Goal: Use online tool/utility: Utilize a website feature to perform a specific function

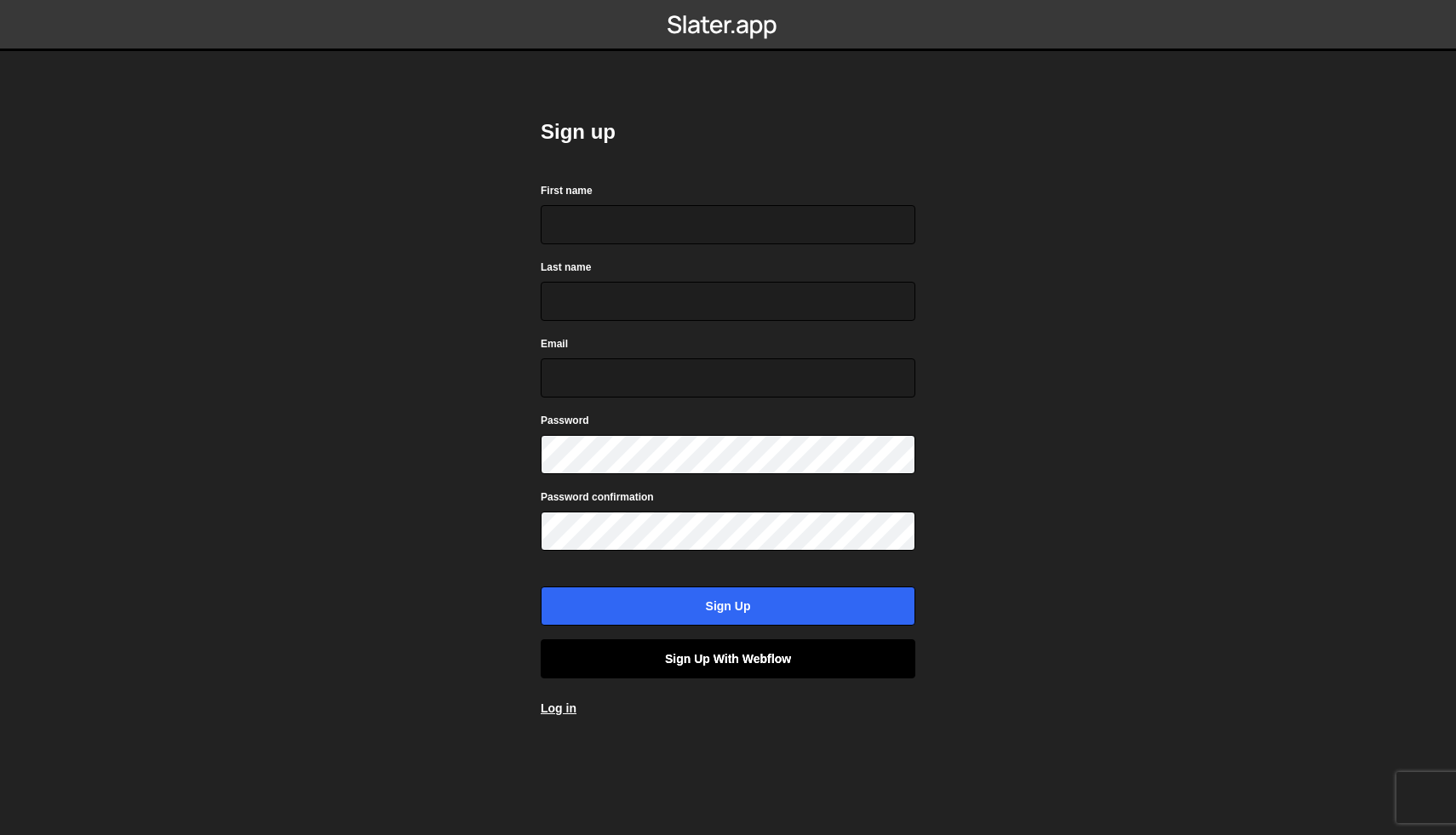
click at [728, 659] on link "Sign up with Webflow" at bounding box center [727, 659] width 375 height 39
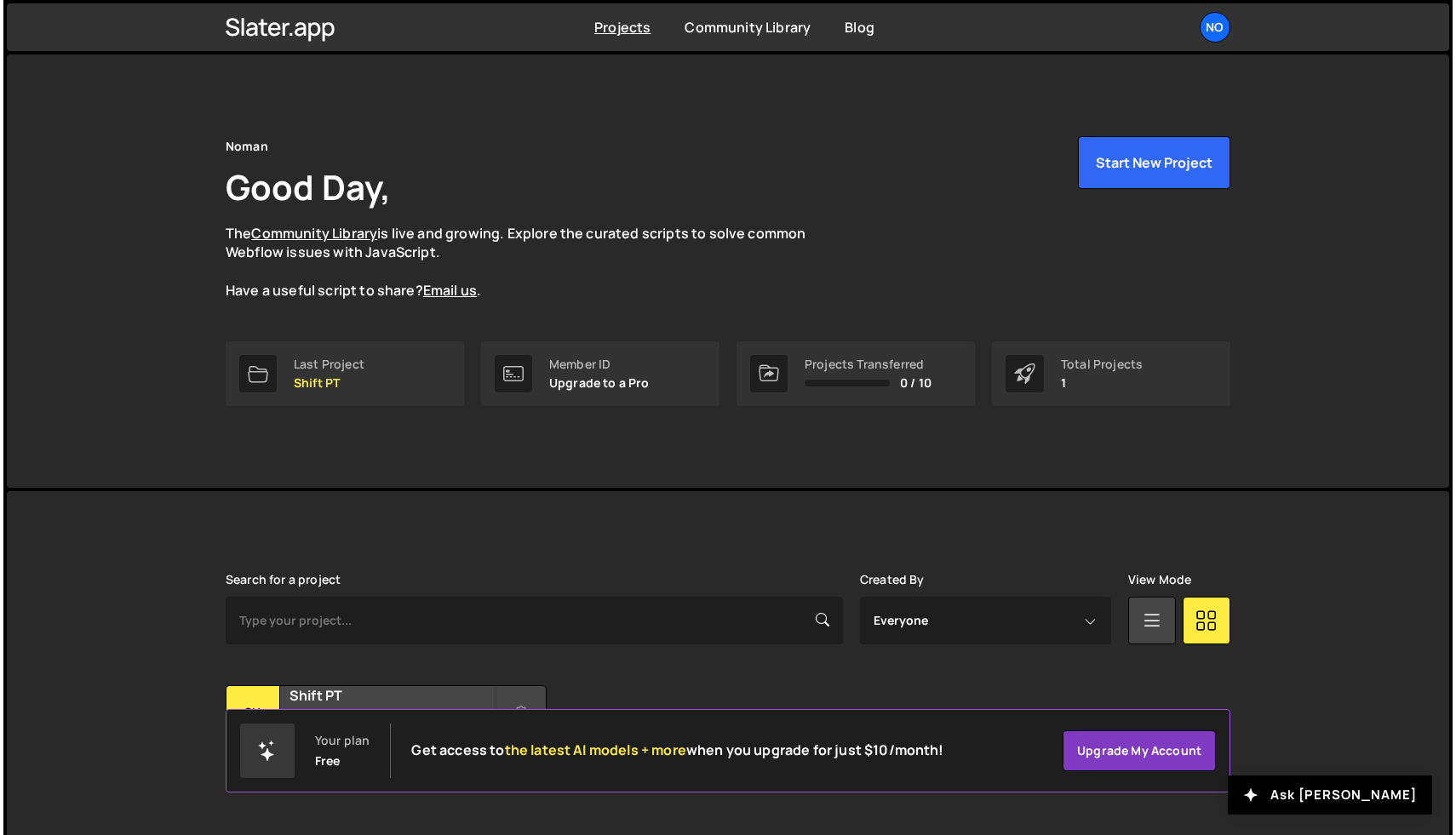
scroll to position [41, 0]
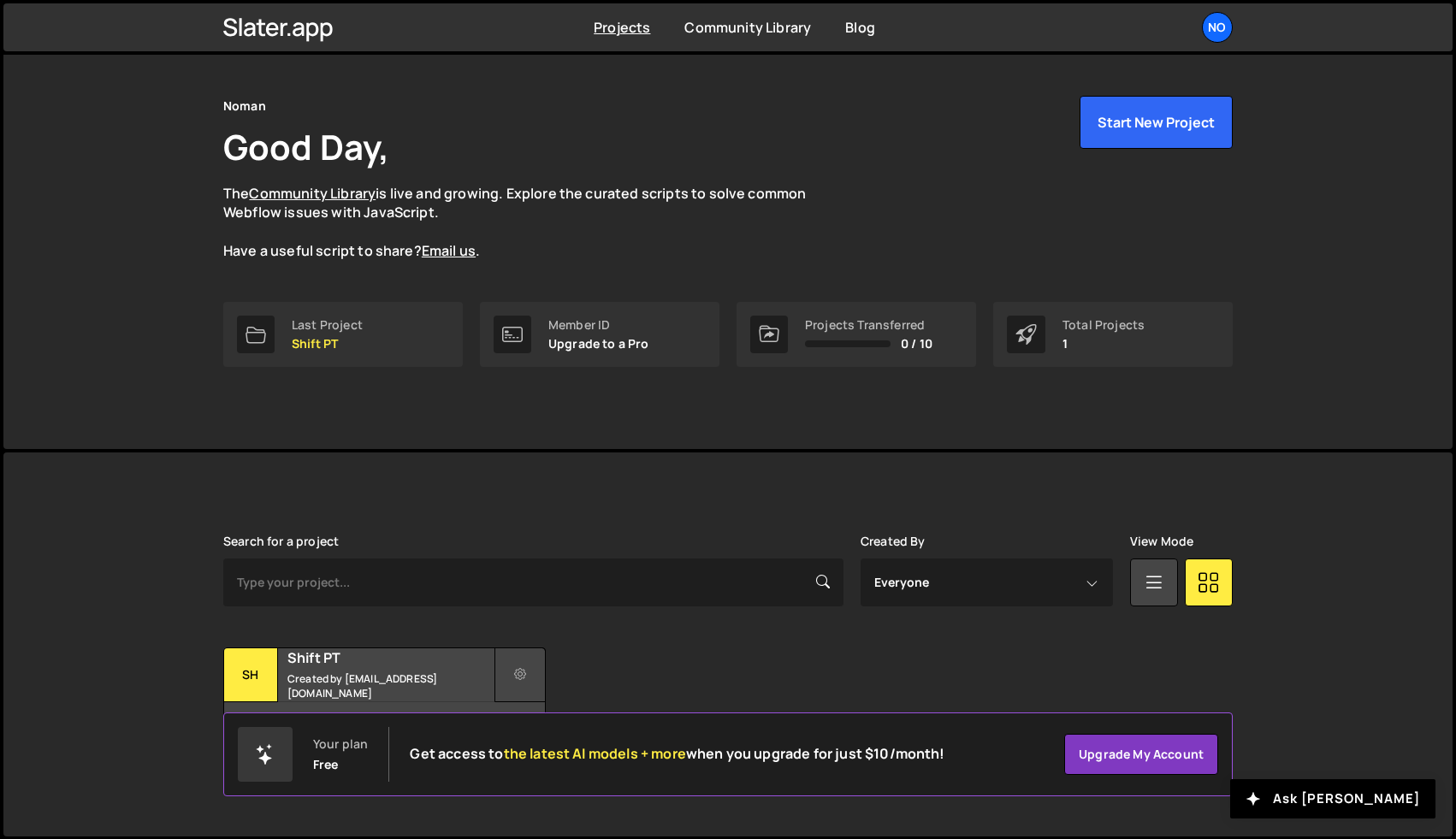
click at [538, 663] on button at bounding box center [521, 675] width 52 height 55
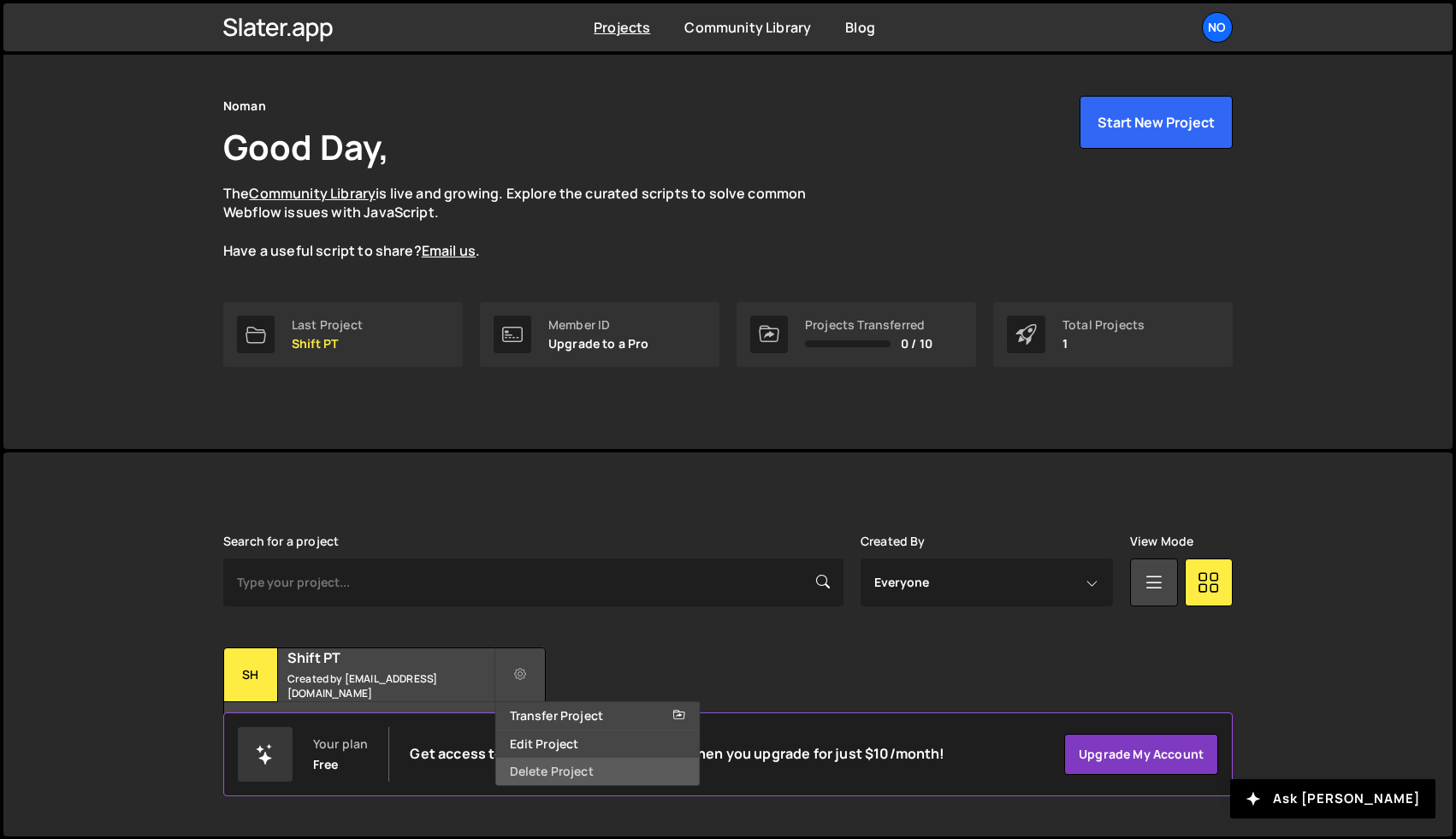
click at [578, 769] on link "Delete Project" at bounding box center [598, 771] width 204 height 28
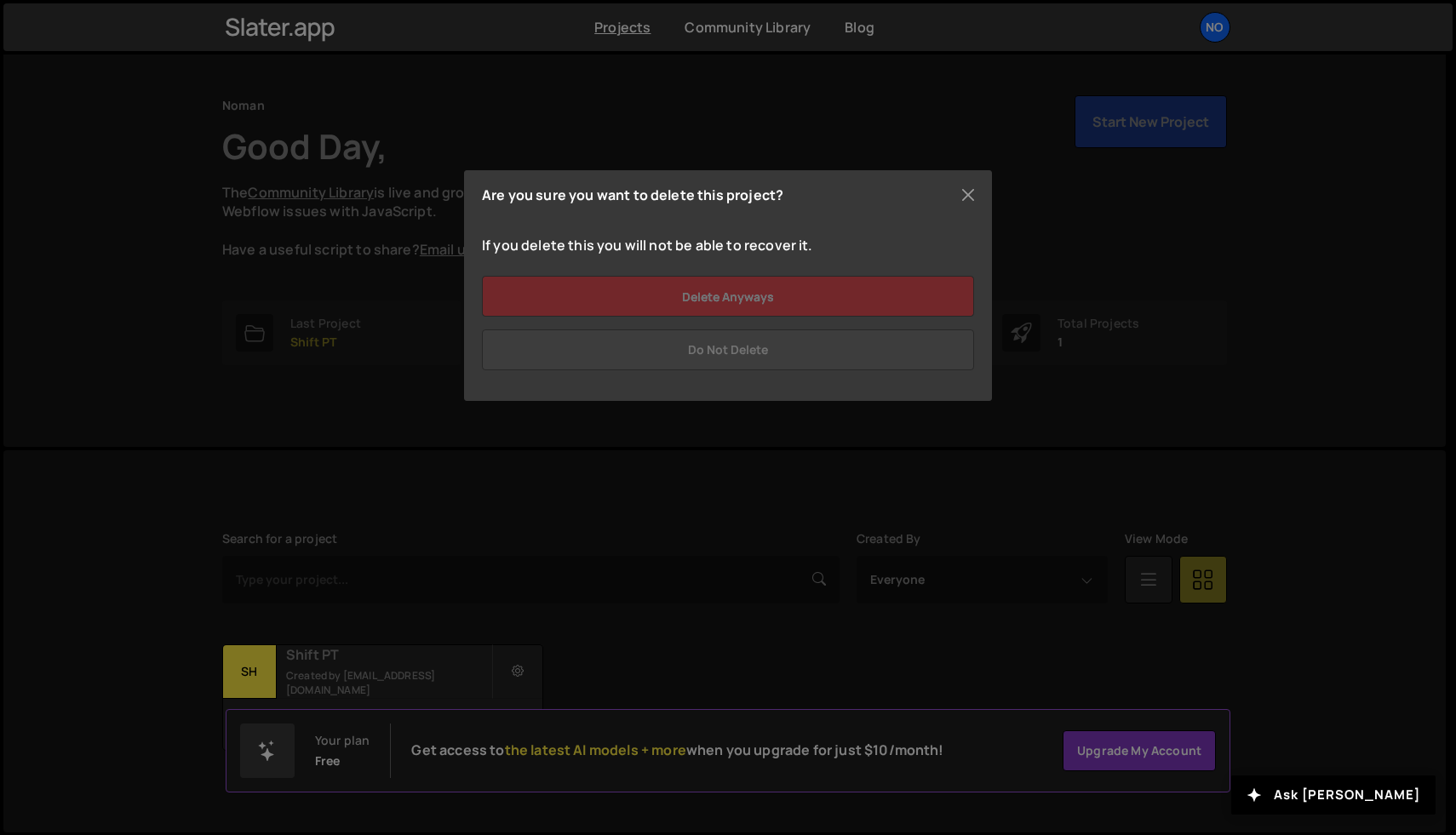
click at [962, 288] on input "Delete anyways" at bounding box center [728, 296] width 492 height 41
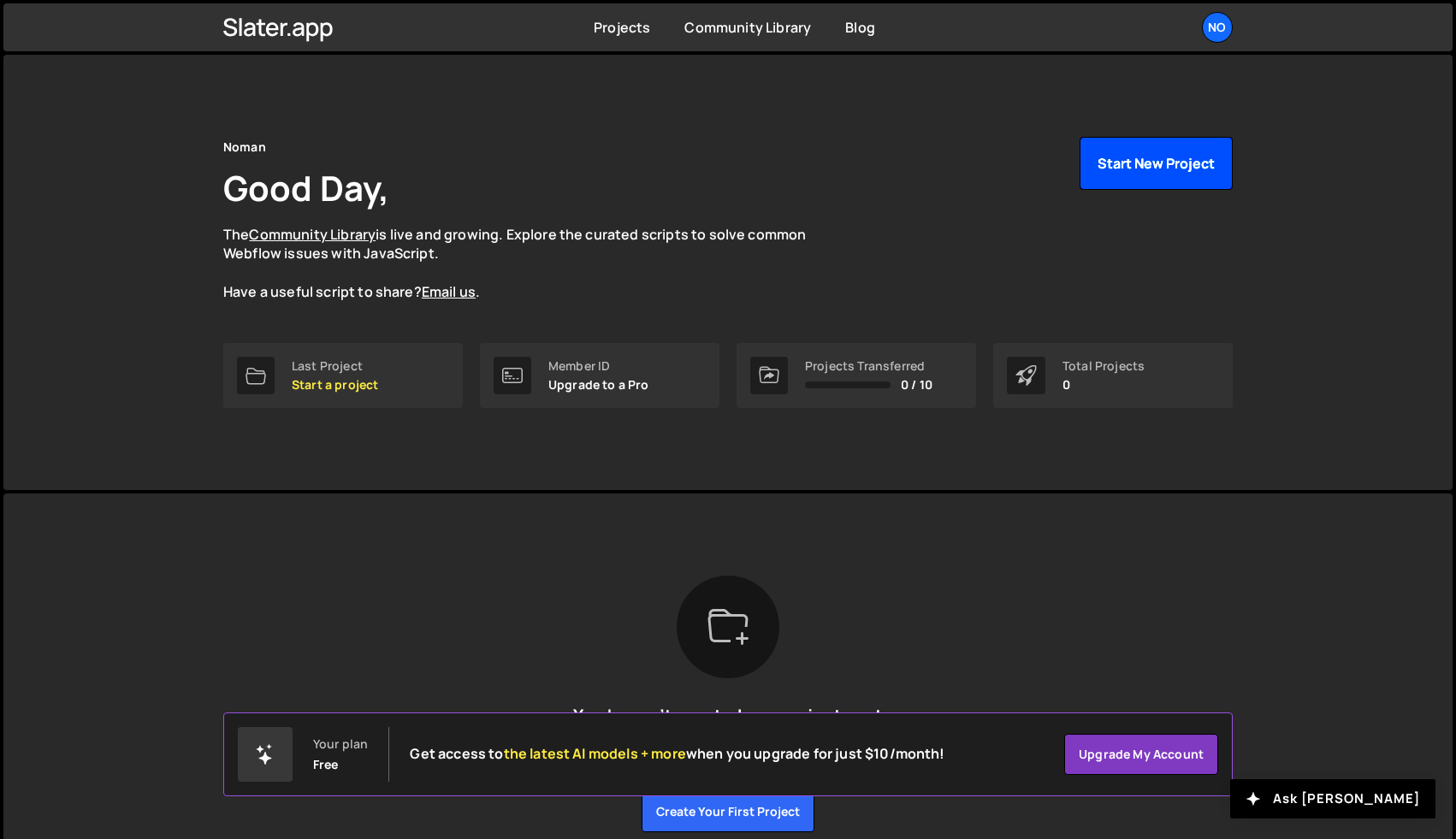
click at [1168, 145] on button "Start New Project" at bounding box center [1156, 164] width 153 height 53
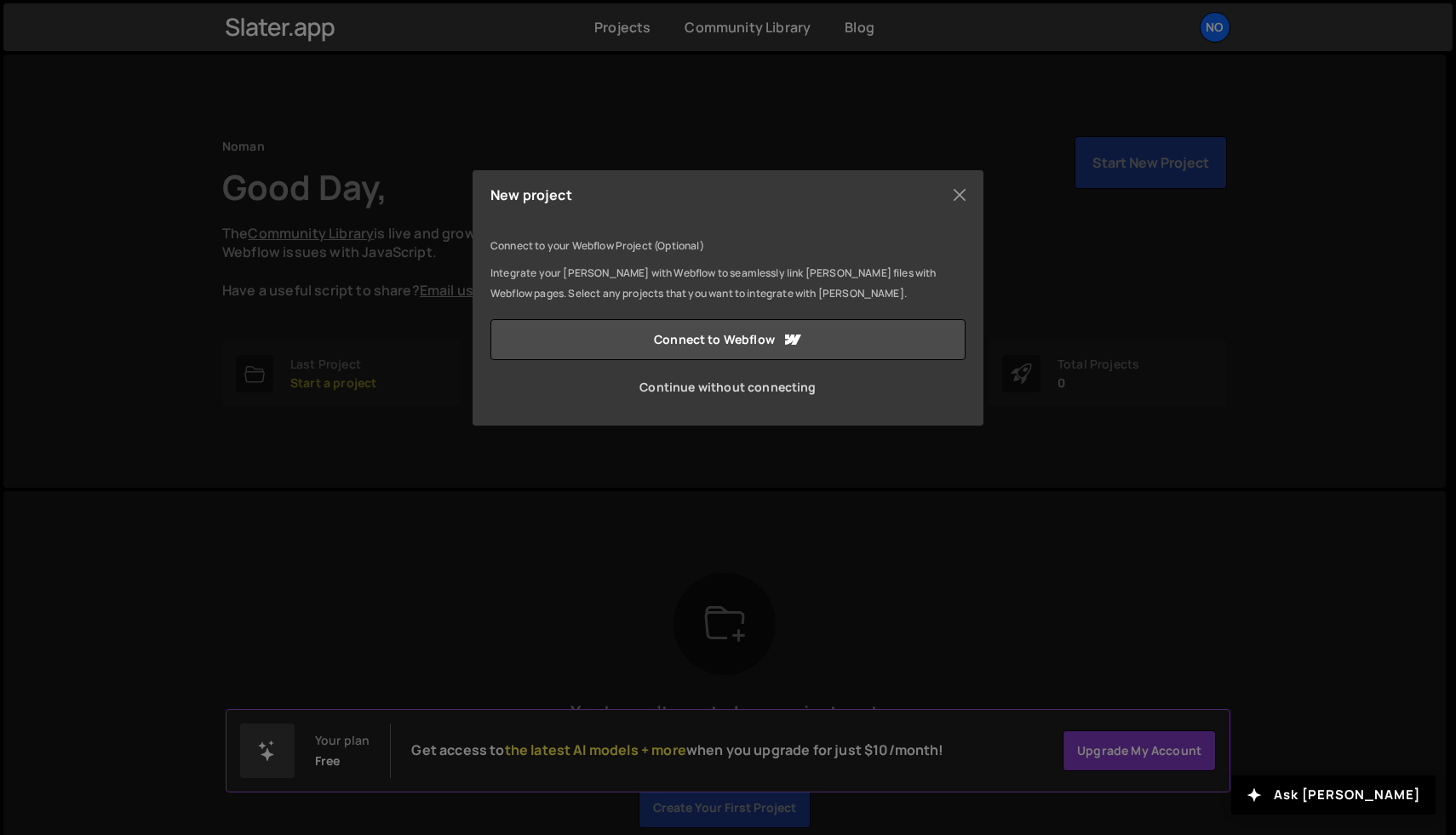
click at [775, 390] on link "Continue without connecting" at bounding box center [728, 387] width 475 height 41
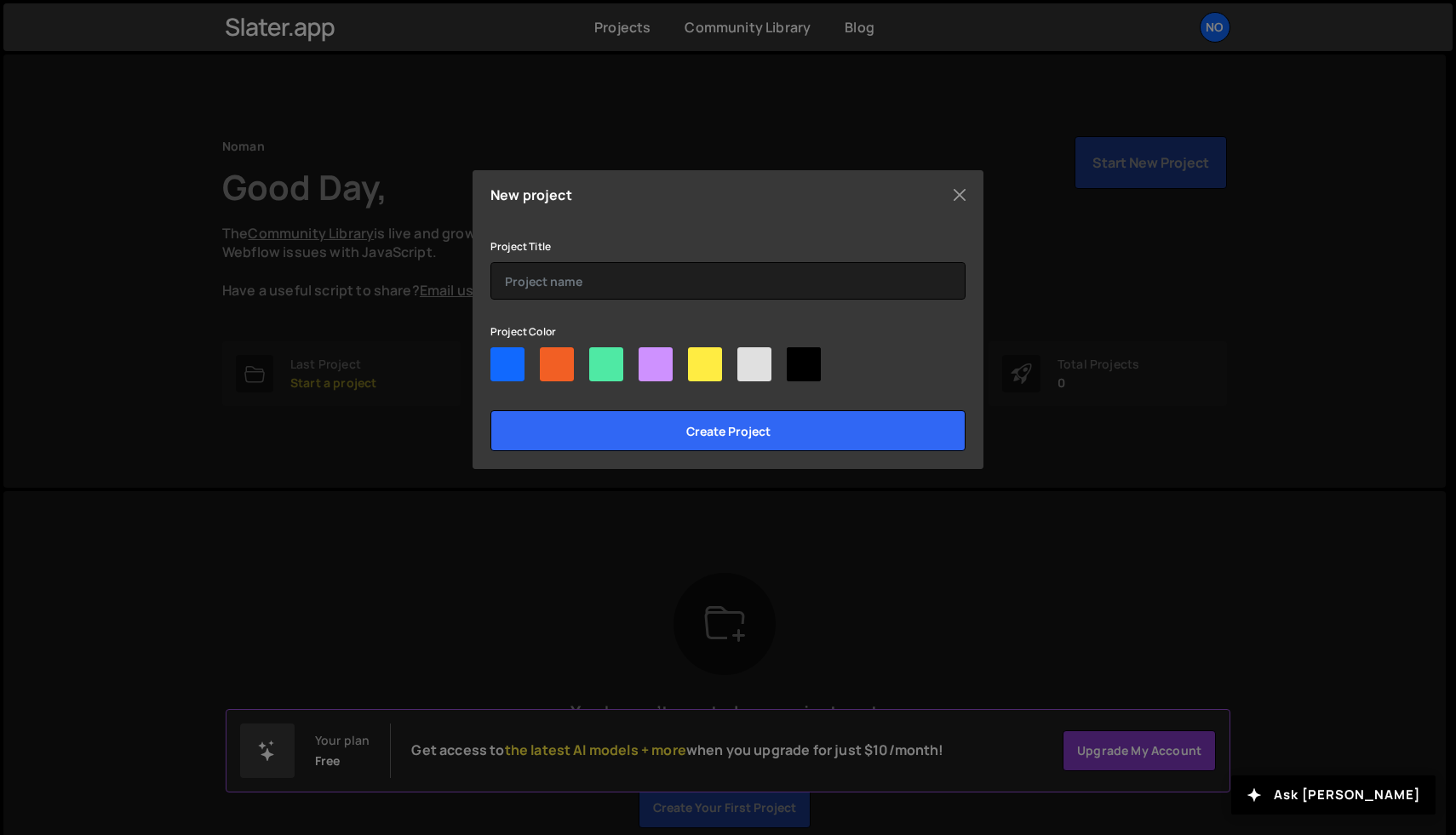
click at [510, 363] on div at bounding box center [507, 364] width 34 height 34
click at [501, 359] on input"] "radio" at bounding box center [496, 352] width 11 height 11
radio input"] "true"
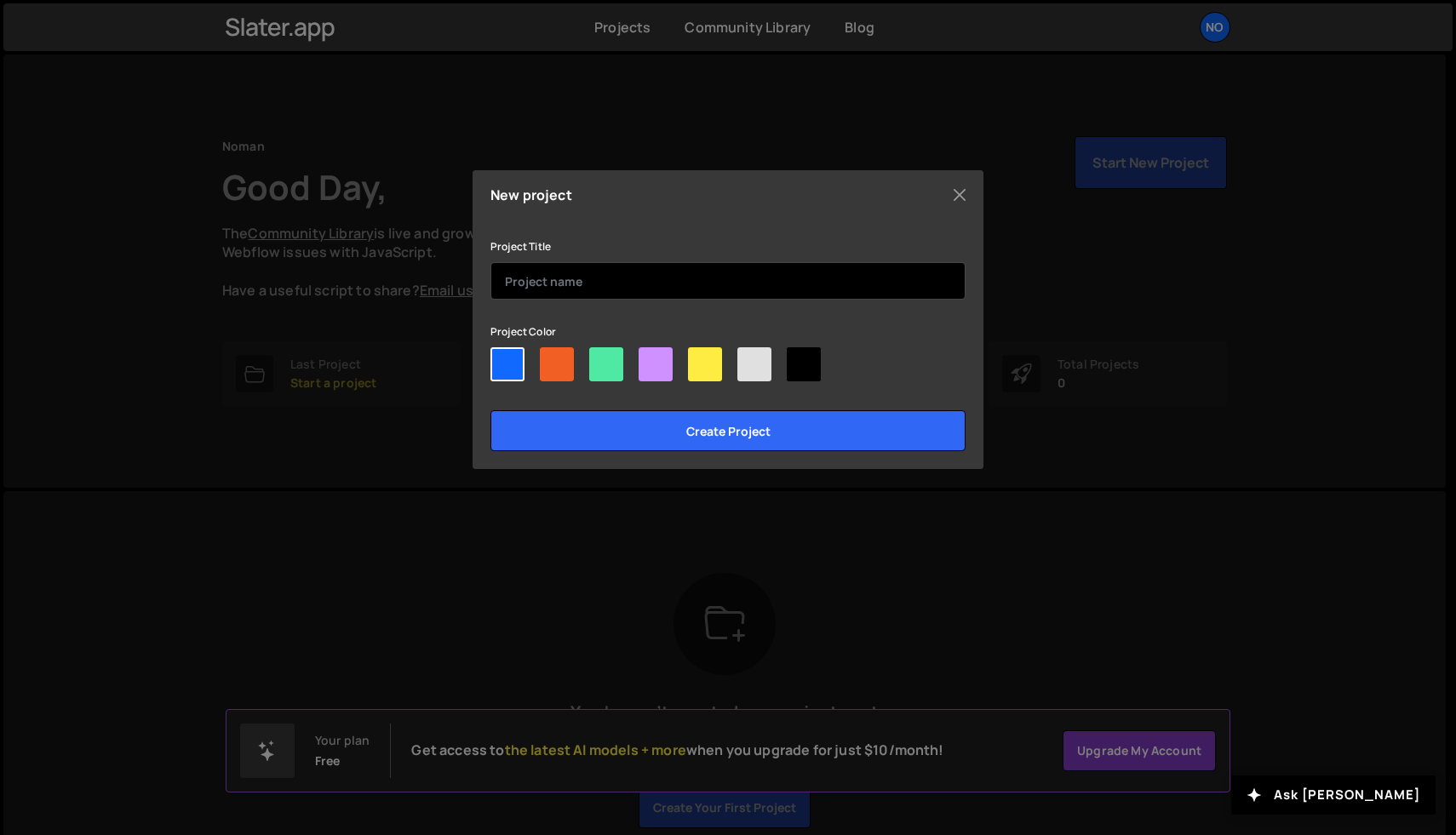
click at [573, 283] on input "text" at bounding box center [728, 281] width 475 height 37
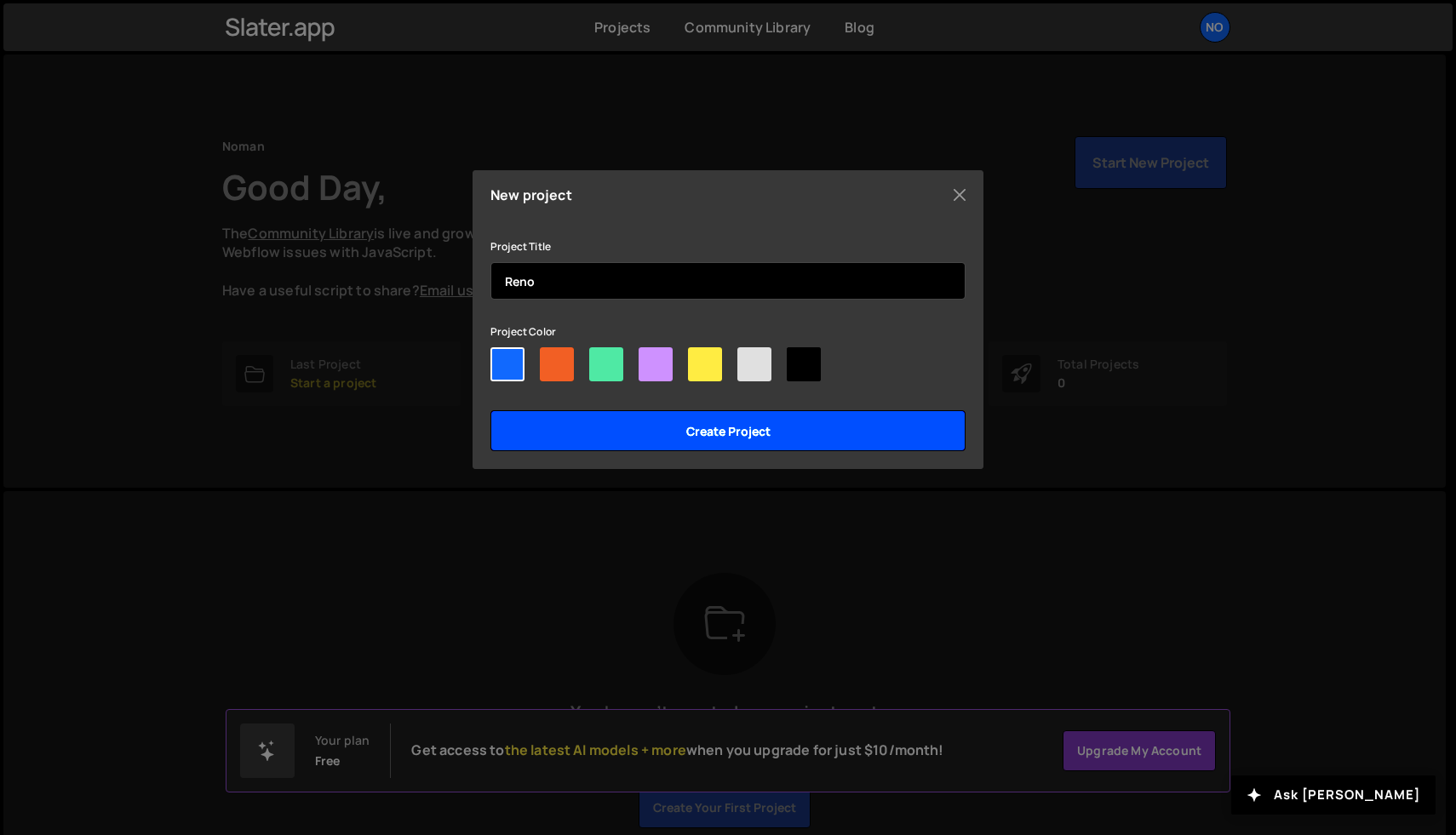
type input "Reno"
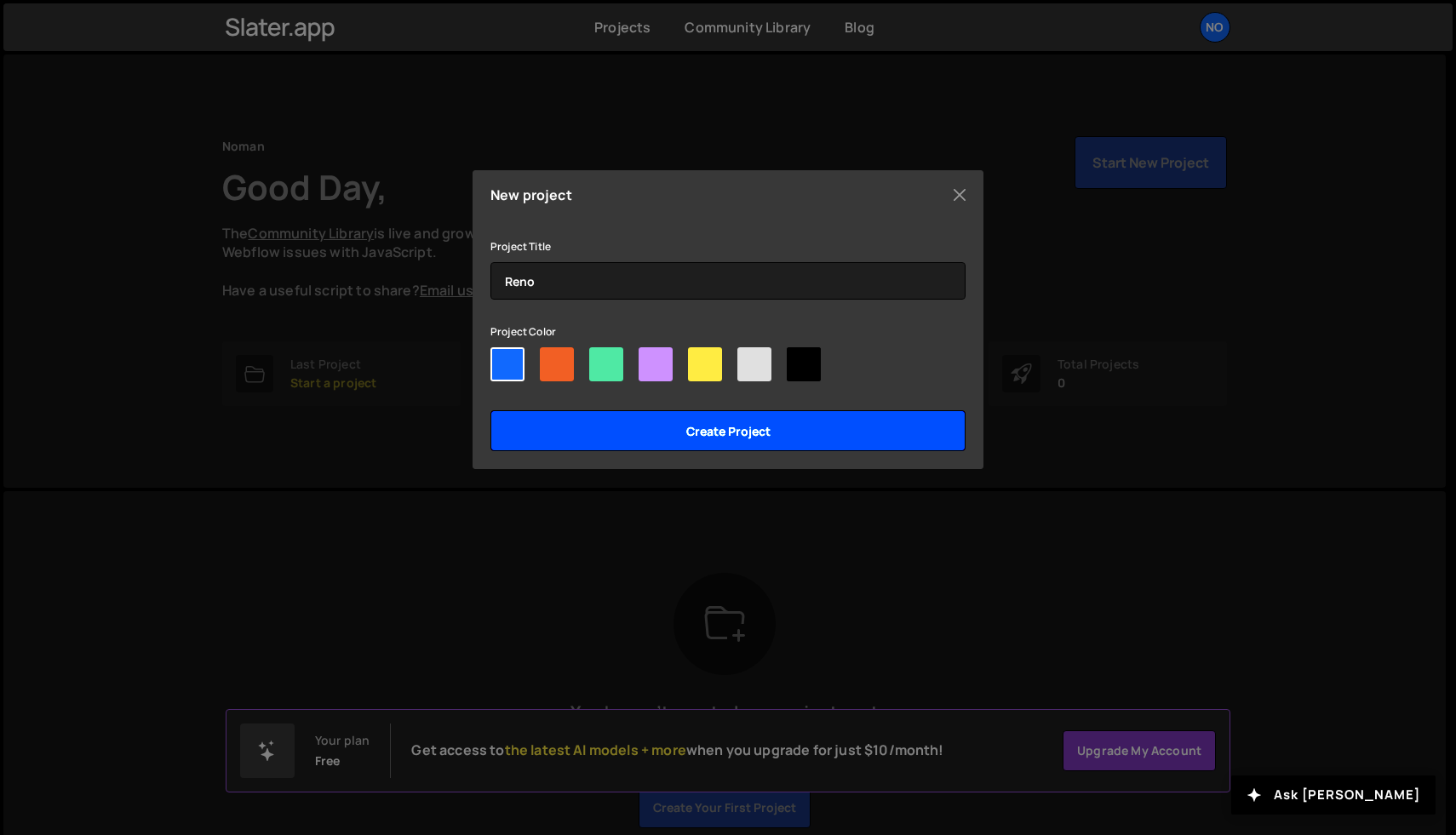
click at [670, 428] on input "Create project" at bounding box center [728, 430] width 475 height 41
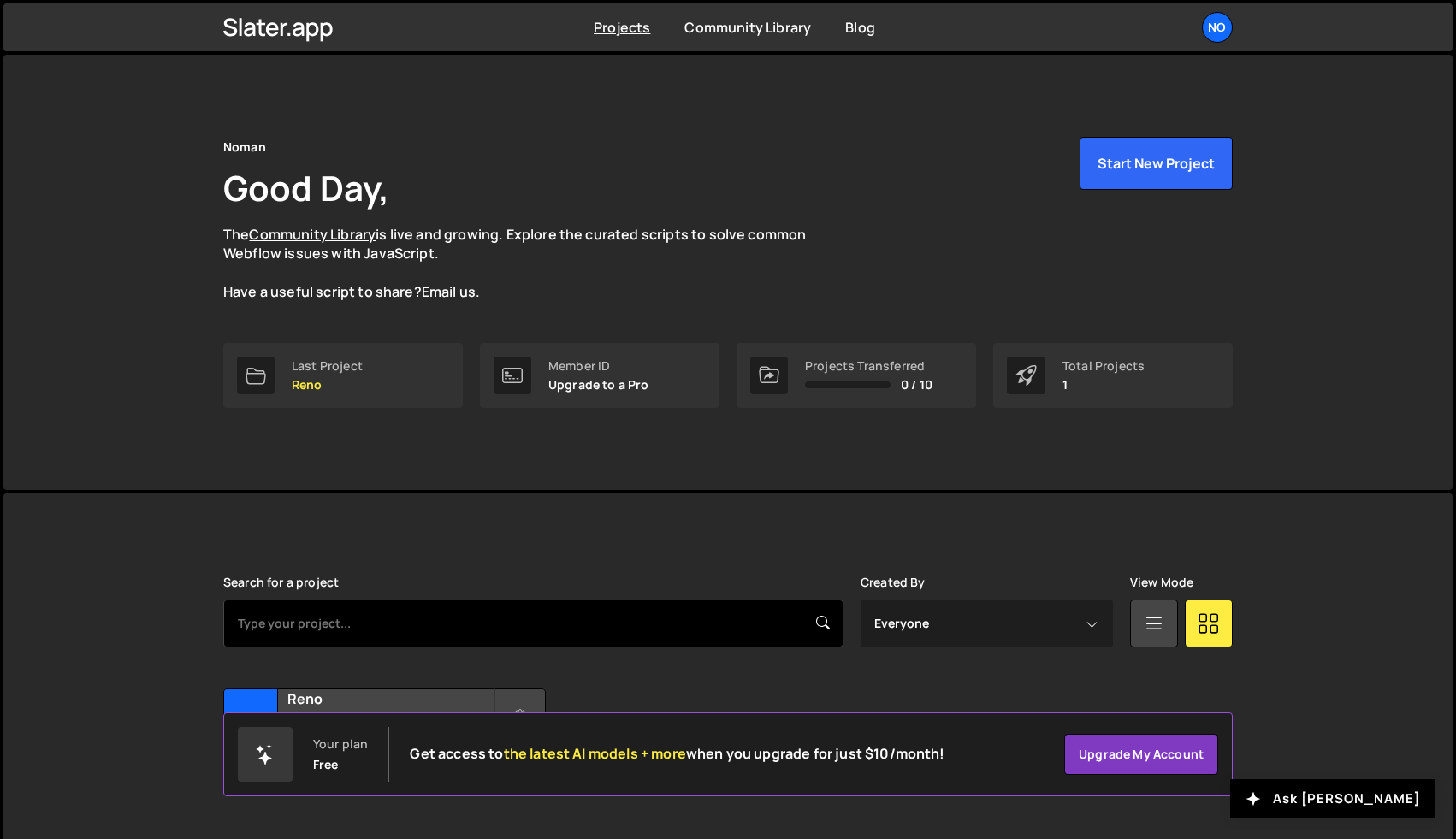
scroll to position [41, 0]
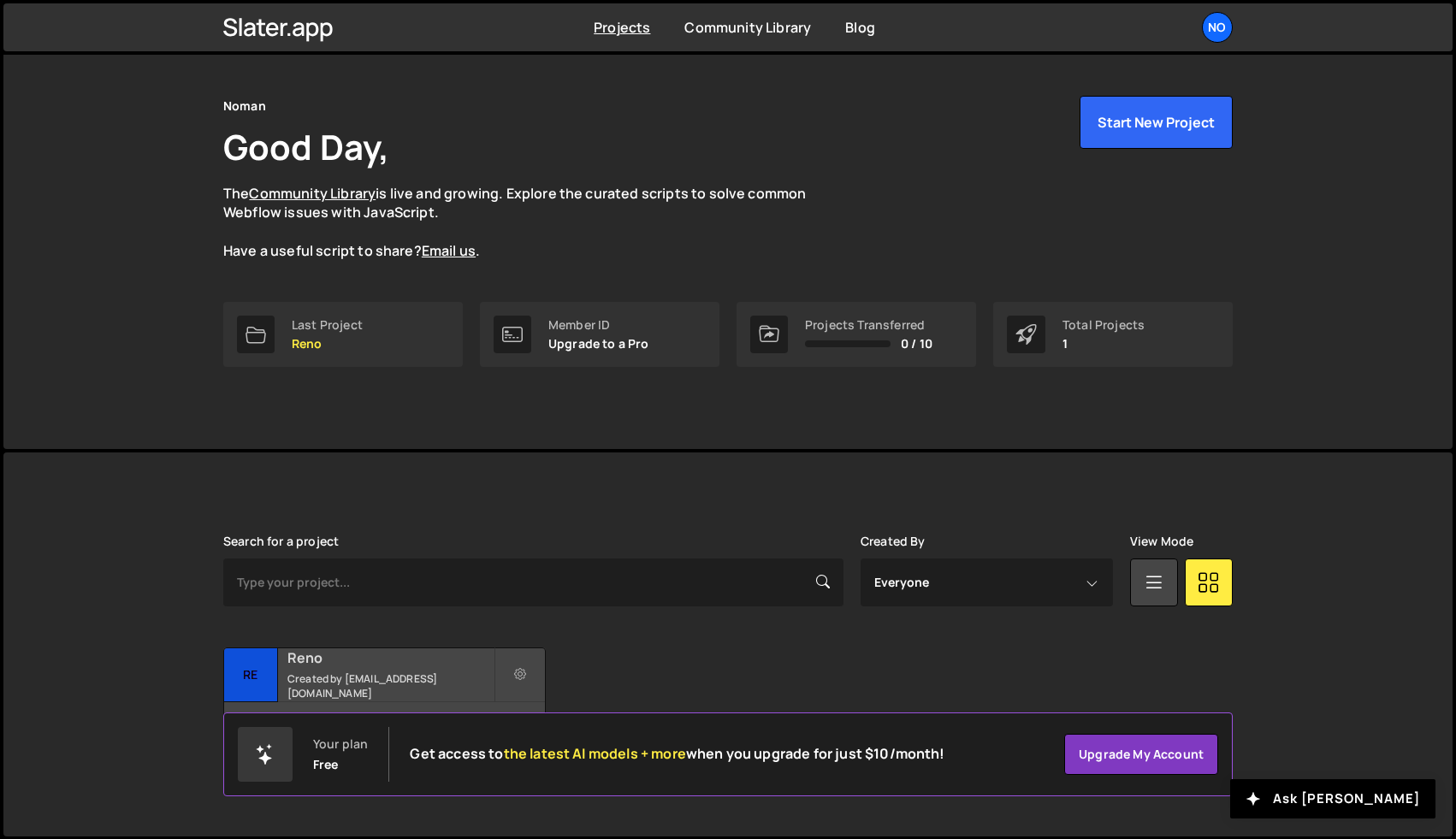
click at [419, 670] on div "Reno Created by nomanahmedscs6@gmail.com" at bounding box center [384, 675] width 320 height 53
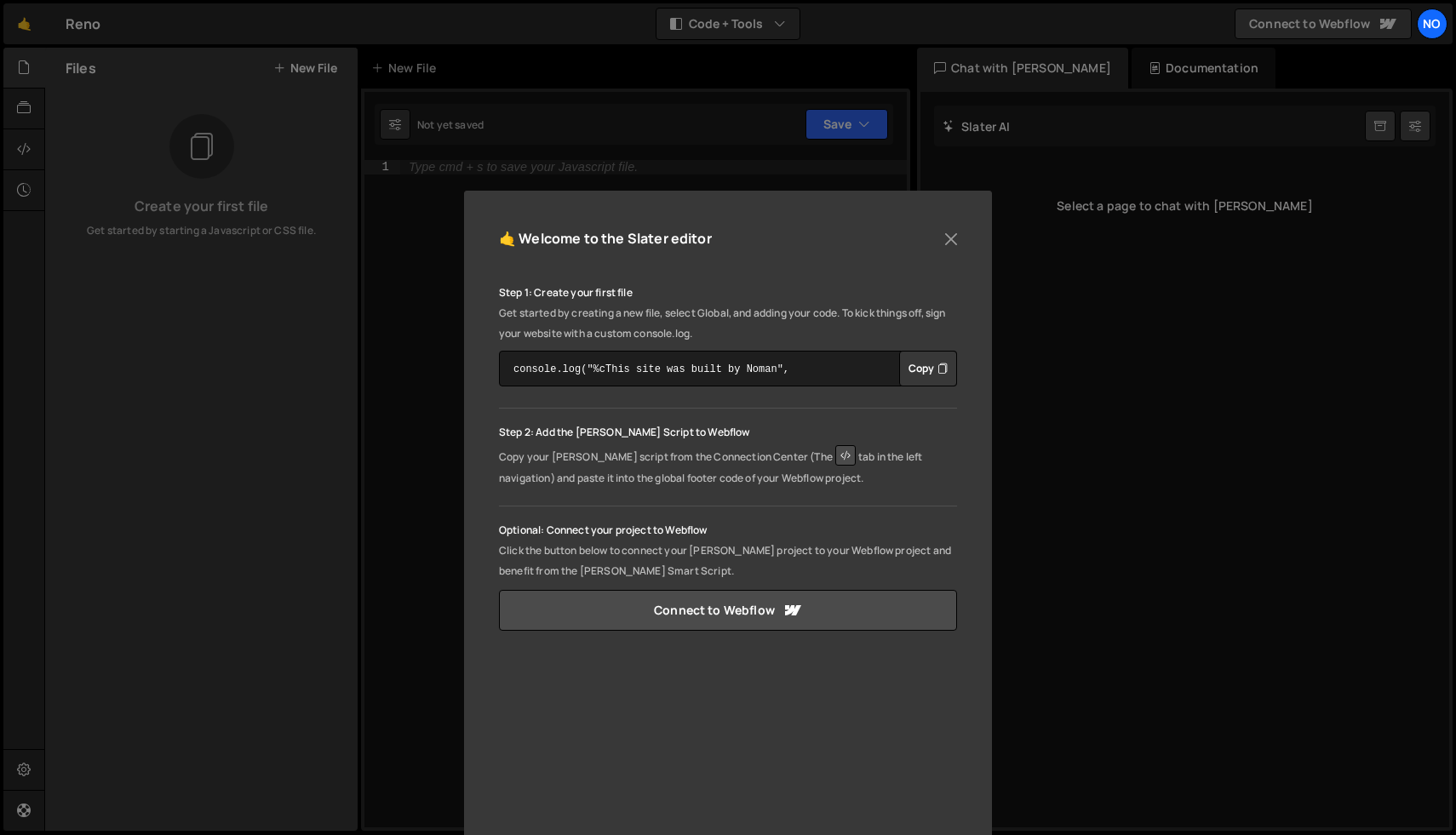
click at [931, 367] on button "Copy" at bounding box center [927, 368] width 58 height 35
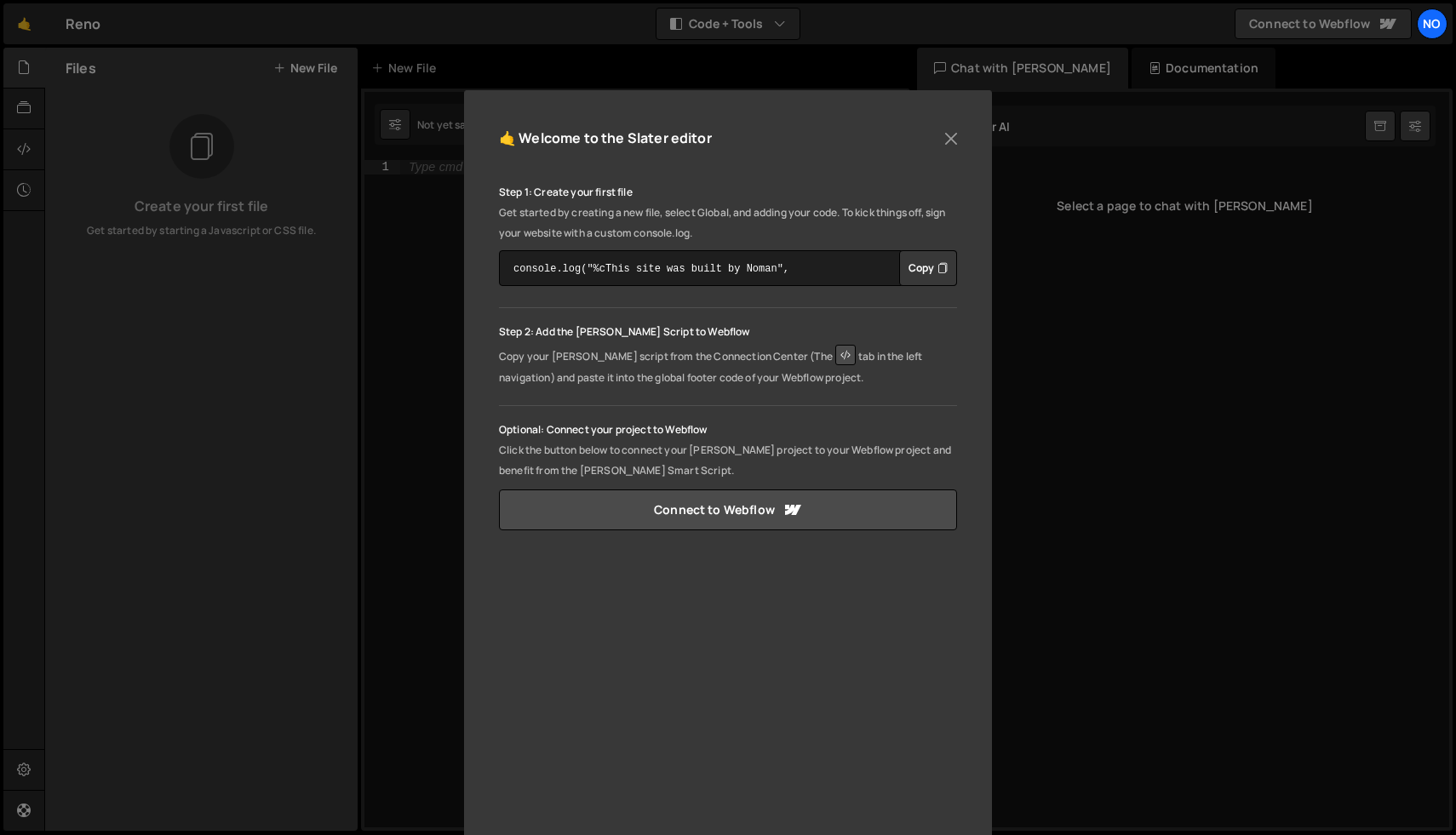
scroll to position [126, 0]
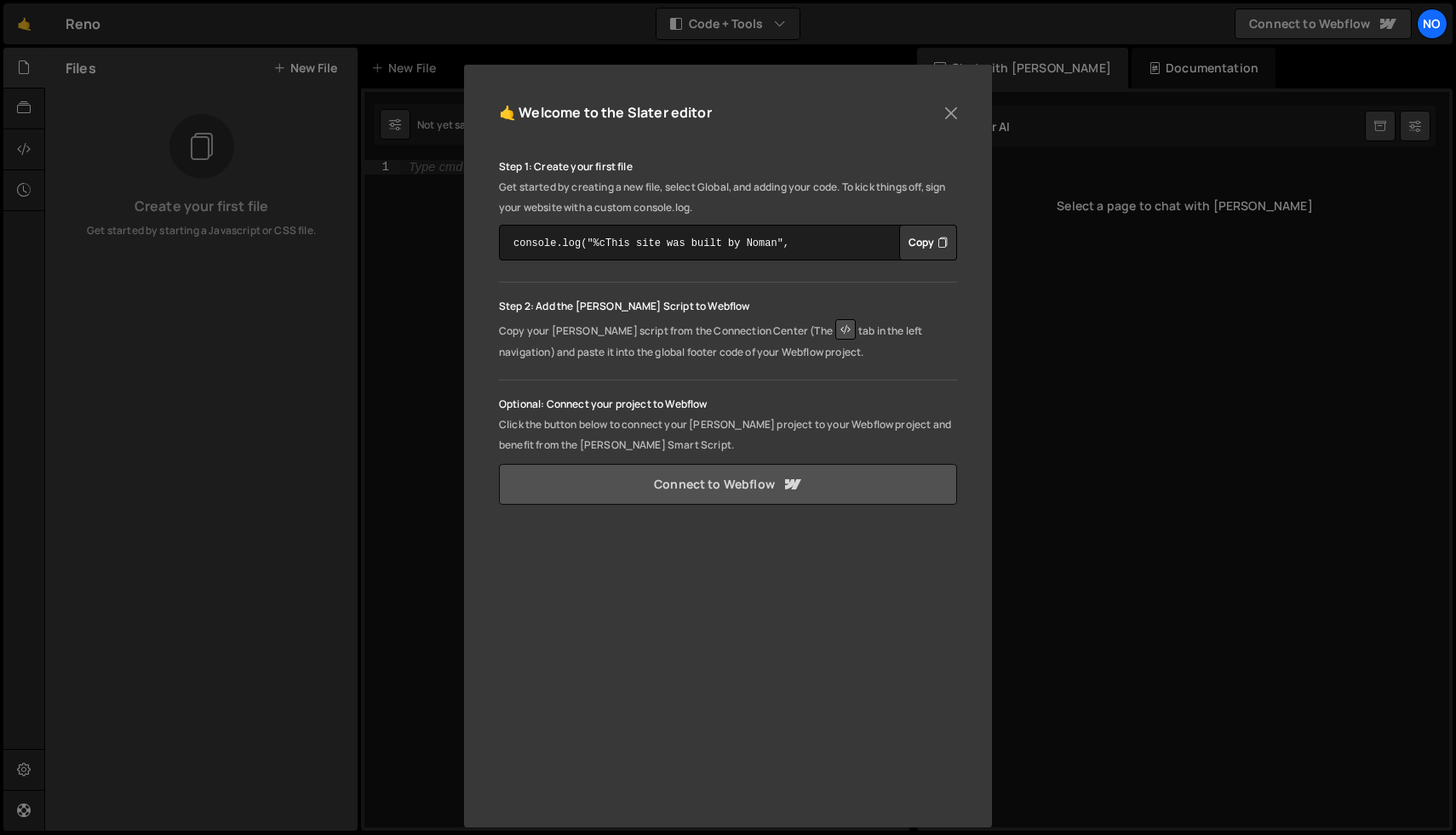
click at [818, 491] on link "Connect to Webflow" at bounding box center [727, 484] width 458 height 41
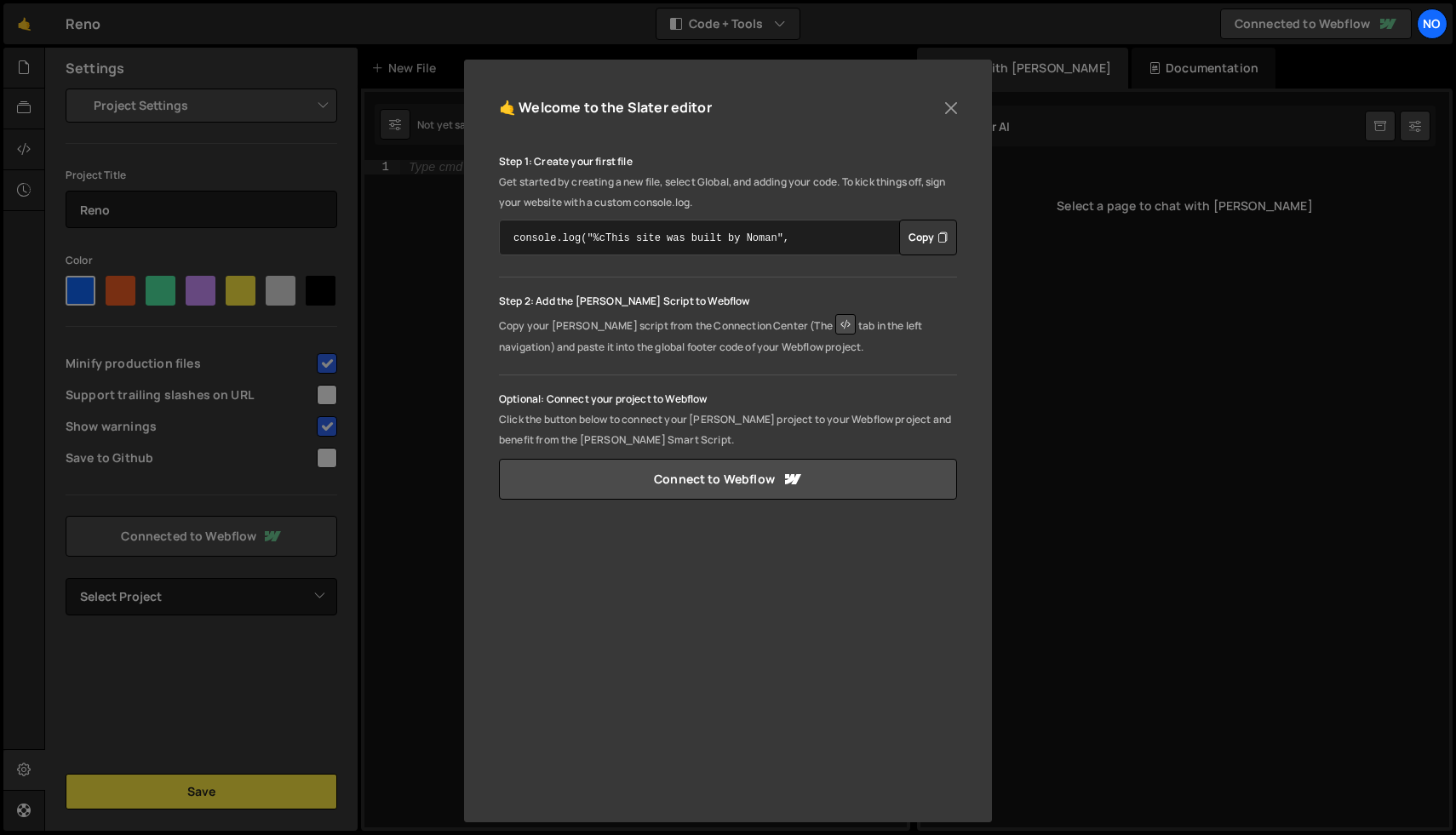
scroll to position [143, 0]
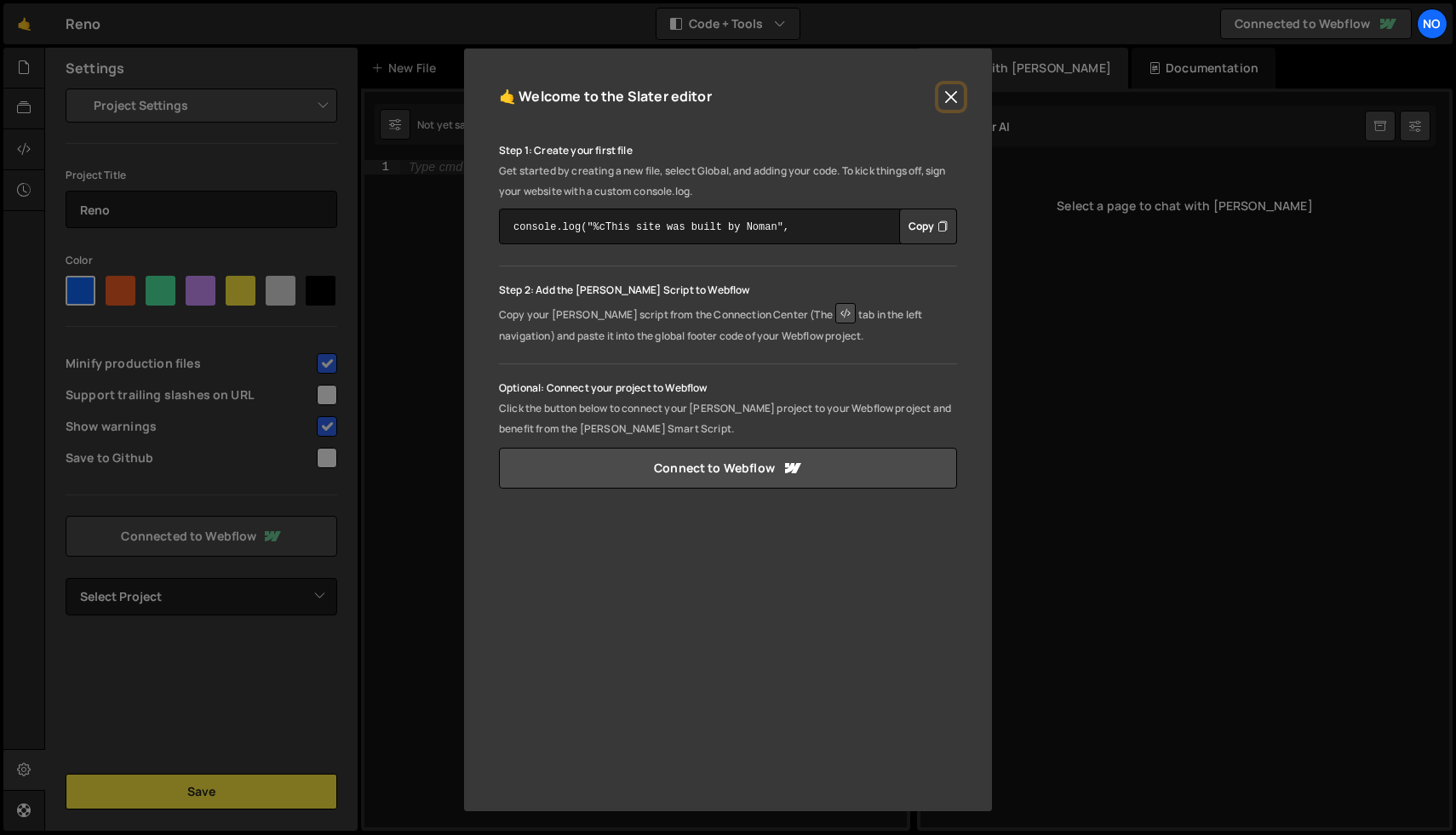
click at [950, 99] on button "Close" at bounding box center [950, 97] width 26 height 26
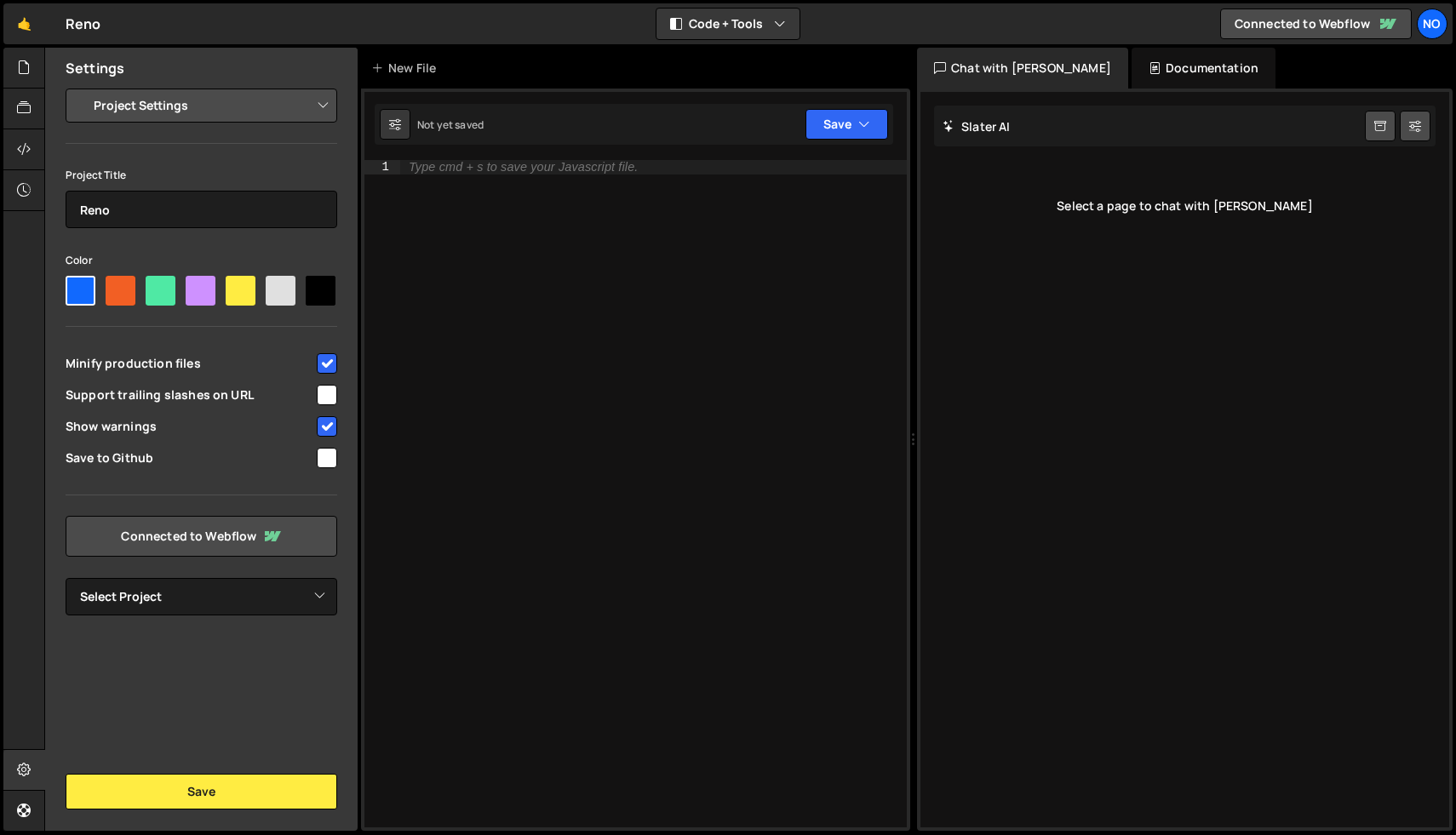
click at [728, 183] on div "Type cmd + s to save your Javascript file." at bounding box center [654, 507] width 507 height 695
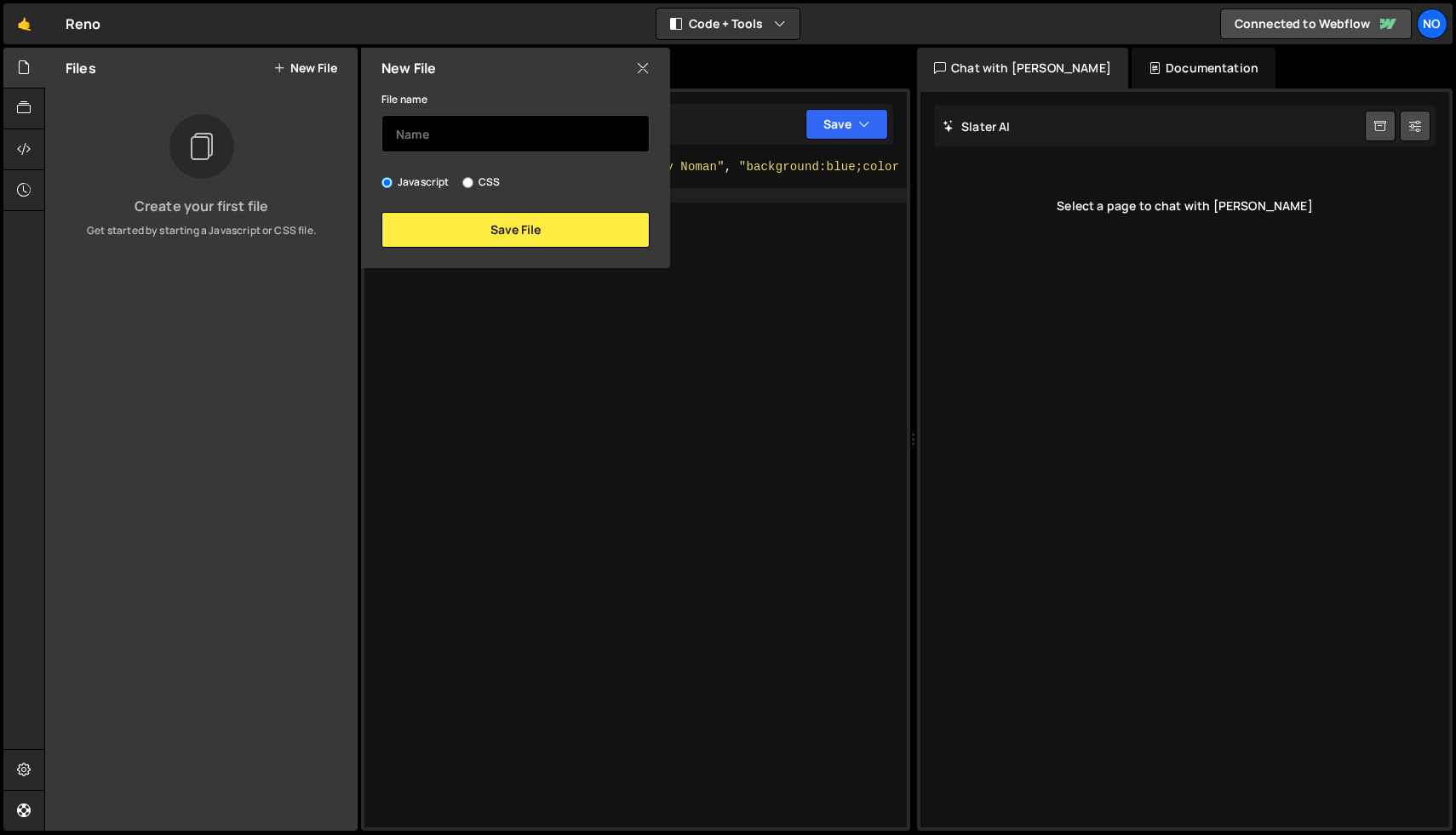
click at [563, 130] on input "text" at bounding box center [515, 134] width 268 height 37
type input "main"
click at [612, 252] on div "New File File name main Javascript CSS Save File" at bounding box center [514, 158] width 313 height 220
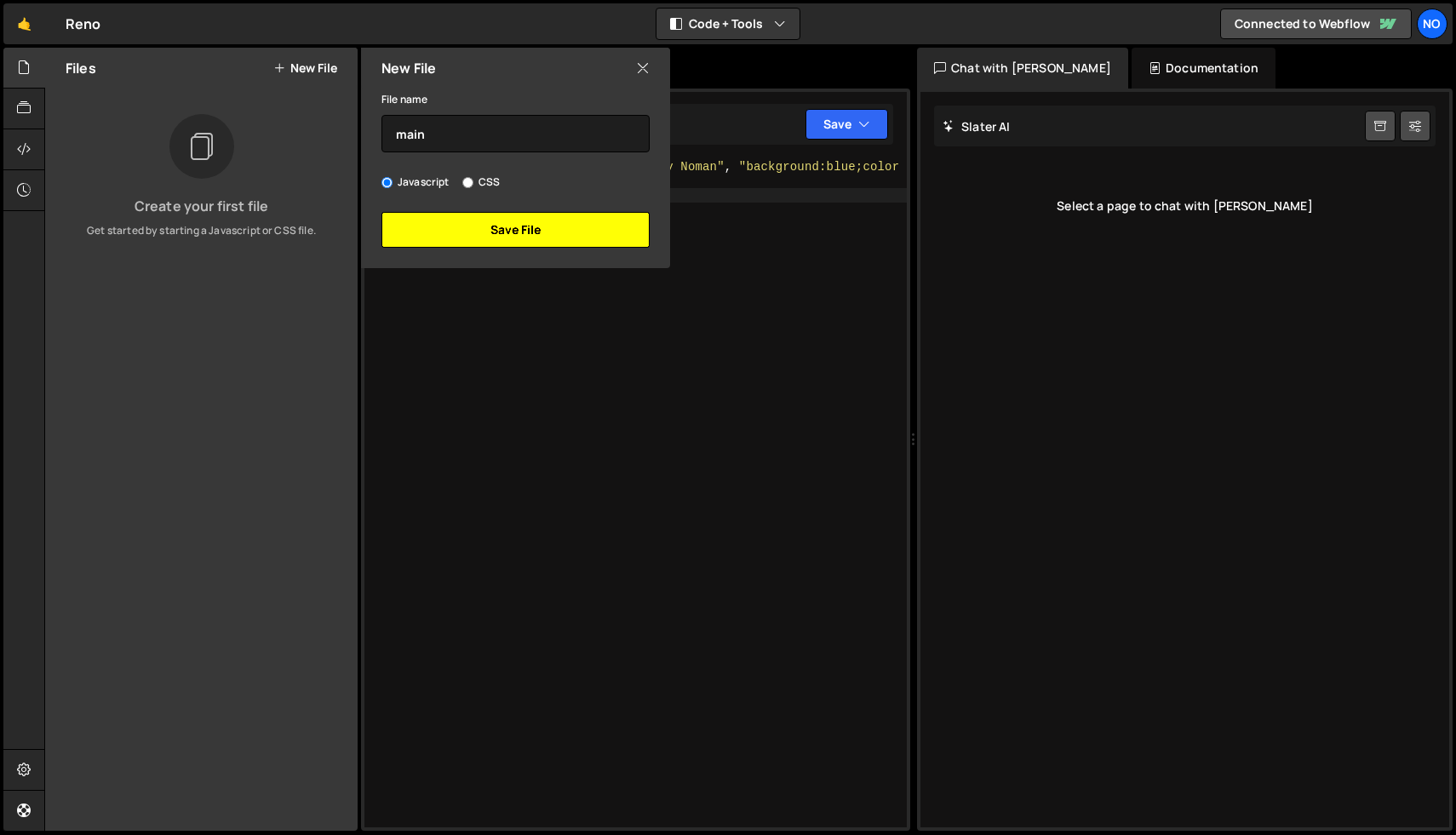
click at [593, 246] on button "Save File" at bounding box center [515, 229] width 268 height 35
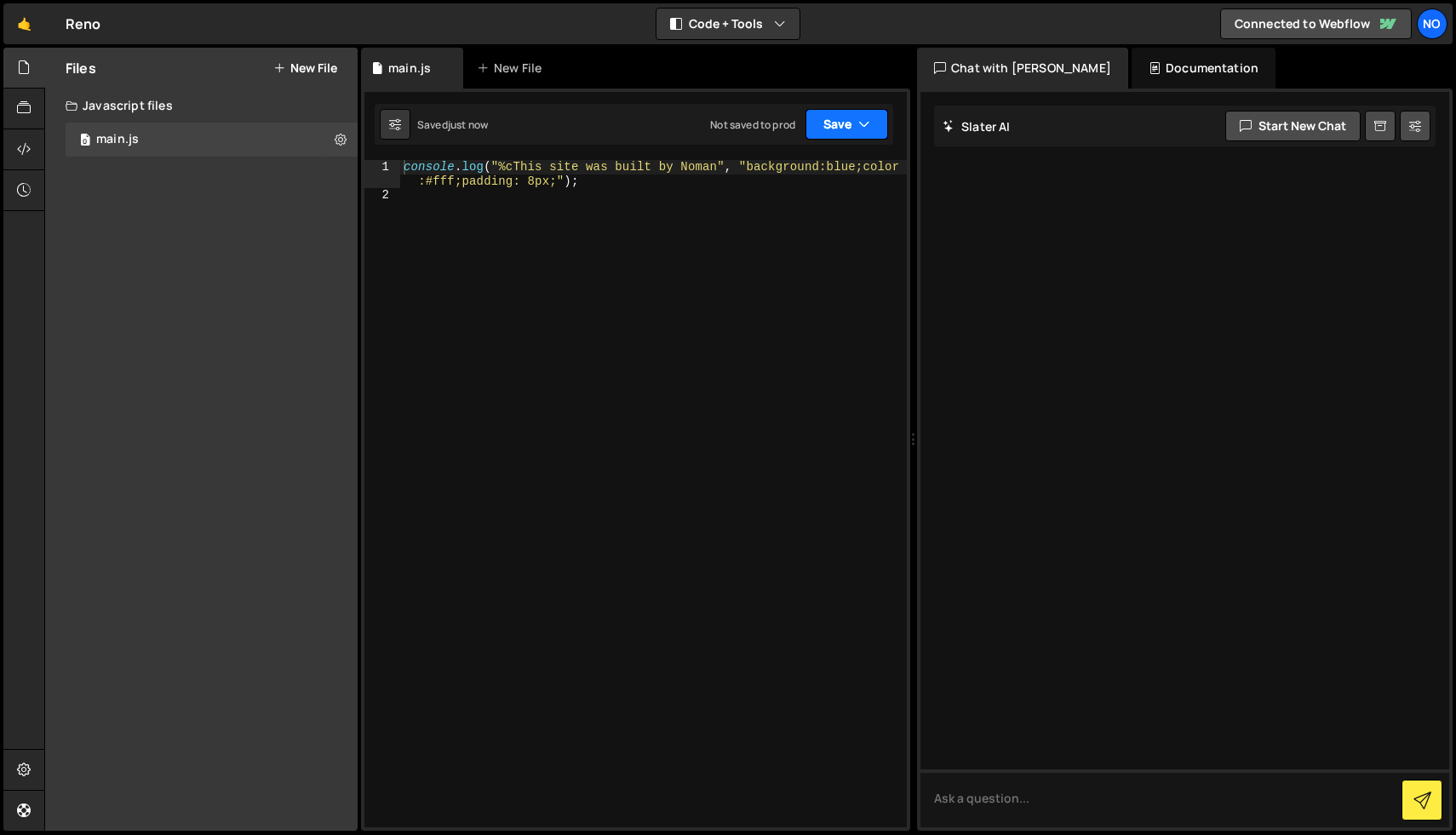
click at [864, 127] on icon "button" at bounding box center [864, 124] width 12 height 17
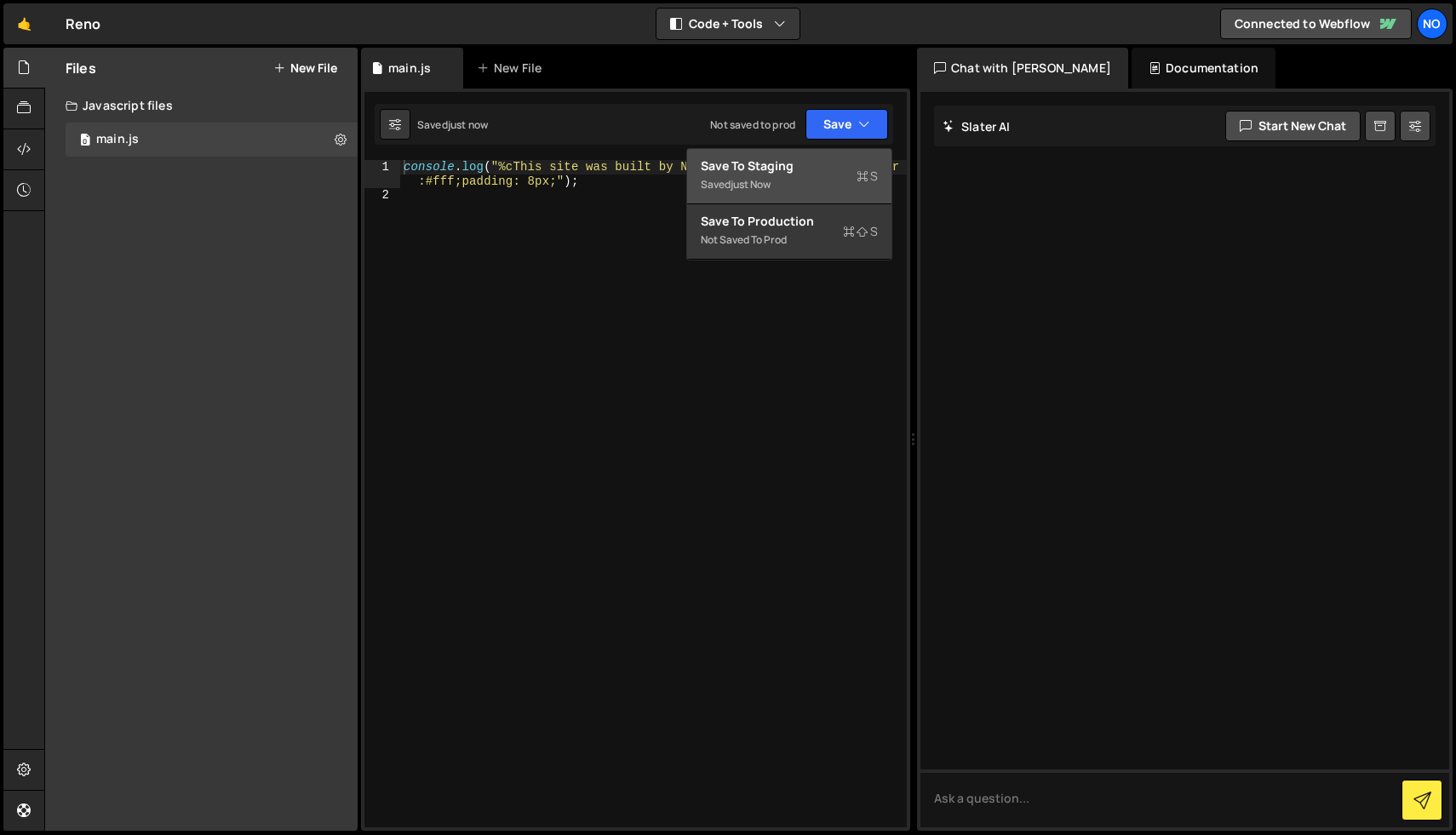
click at [828, 173] on div "Save to Staging S" at bounding box center [789, 166] width 177 height 17
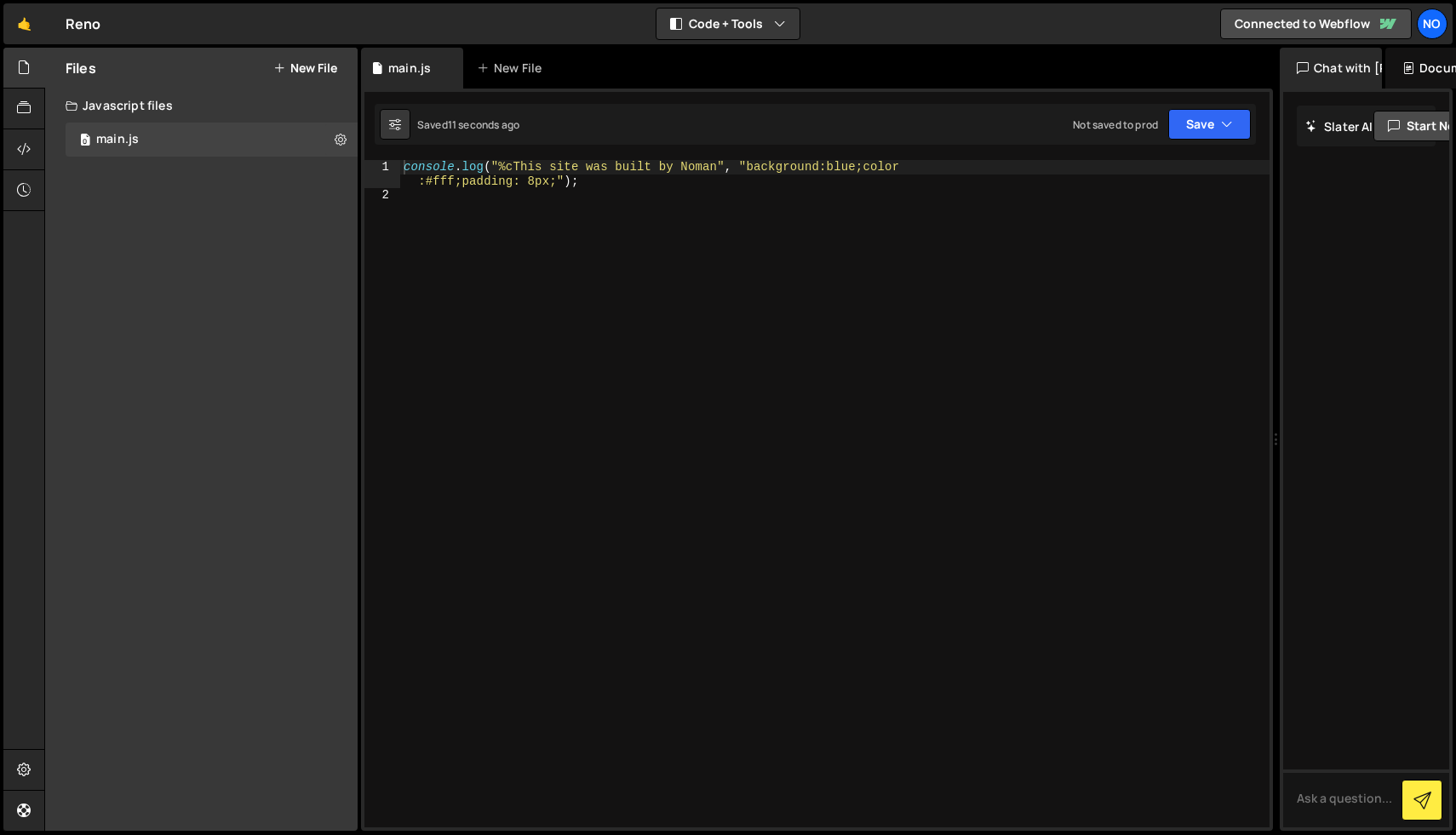
drag, startPoint x: 912, startPoint y: 328, endPoint x: 1266, endPoint y: 417, distance: 365.0
click at [1266, 417] on div "Files New File Create your first file Get started by starting a Javascript or C…" at bounding box center [750, 439] width 1412 height 784
click at [757, 28] on button "Code + Tools" at bounding box center [727, 24] width 143 height 31
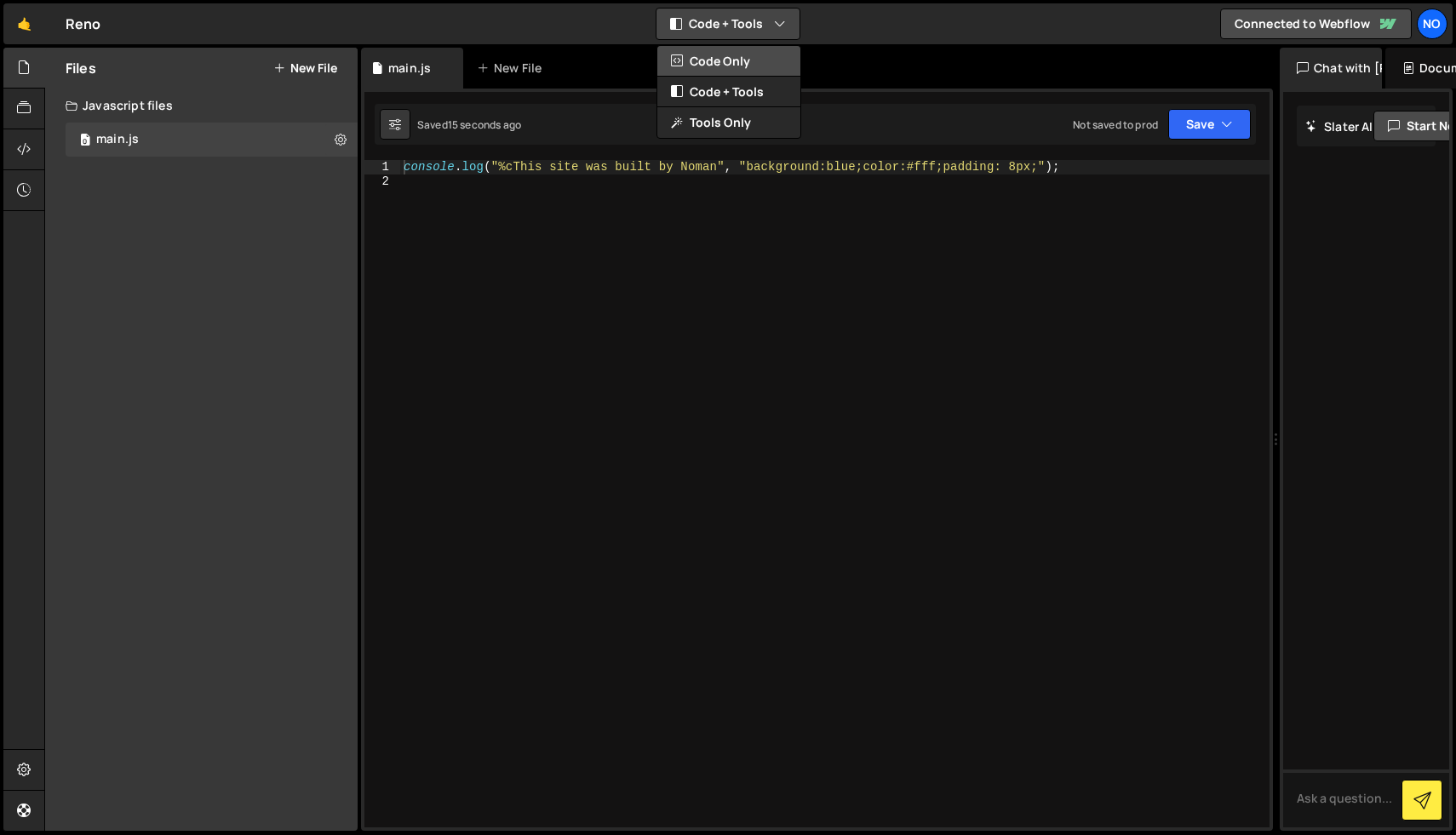
click at [754, 64] on button "Code Only" at bounding box center [728, 61] width 143 height 31
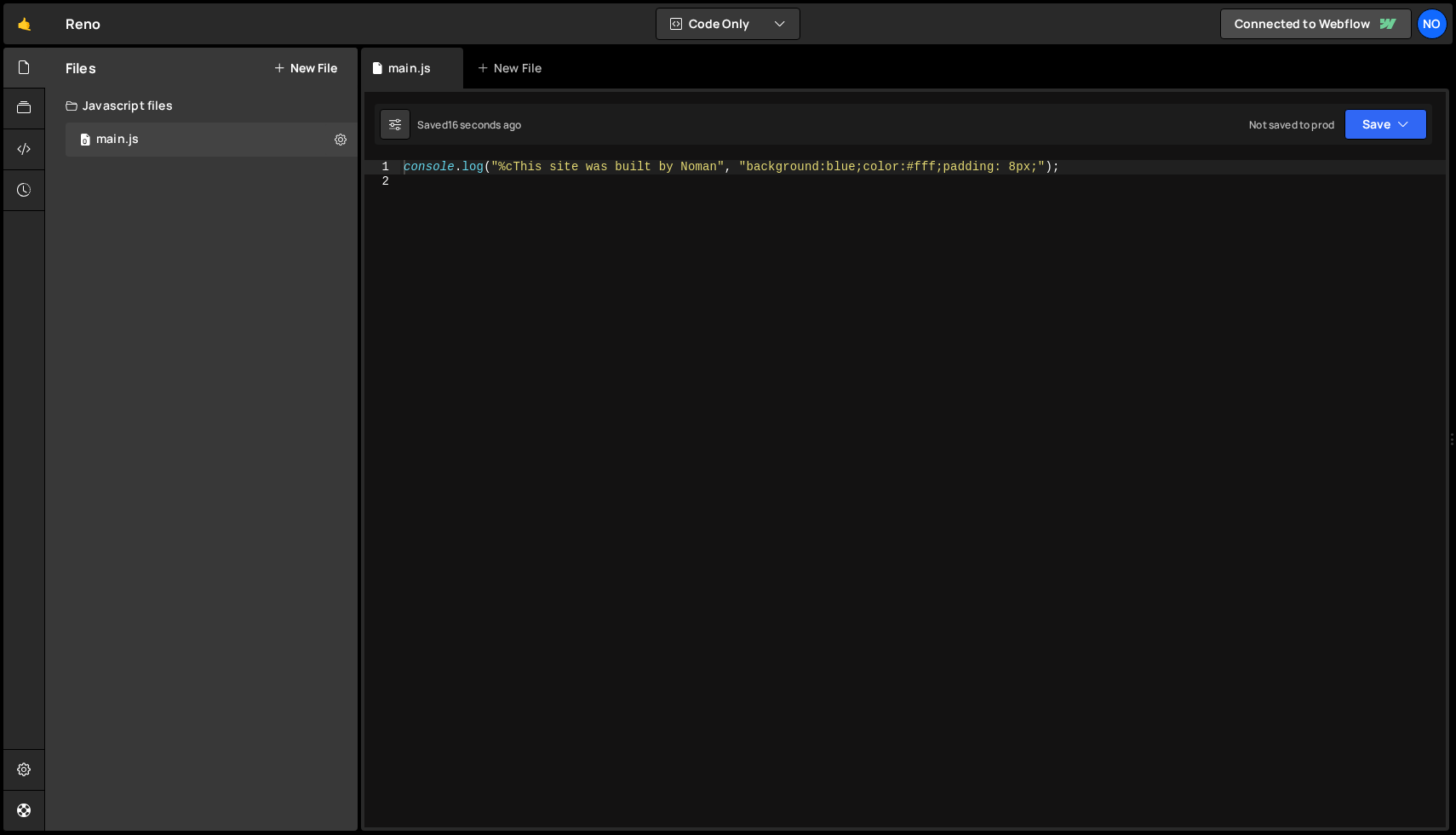
click at [726, 256] on div "console . log ( "%cThis site was built by Noman" , "background:blue;color:#fff;…" at bounding box center [923, 507] width 1045 height 695
click at [340, 142] on icon at bounding box center [340, 139] width 12 height 16
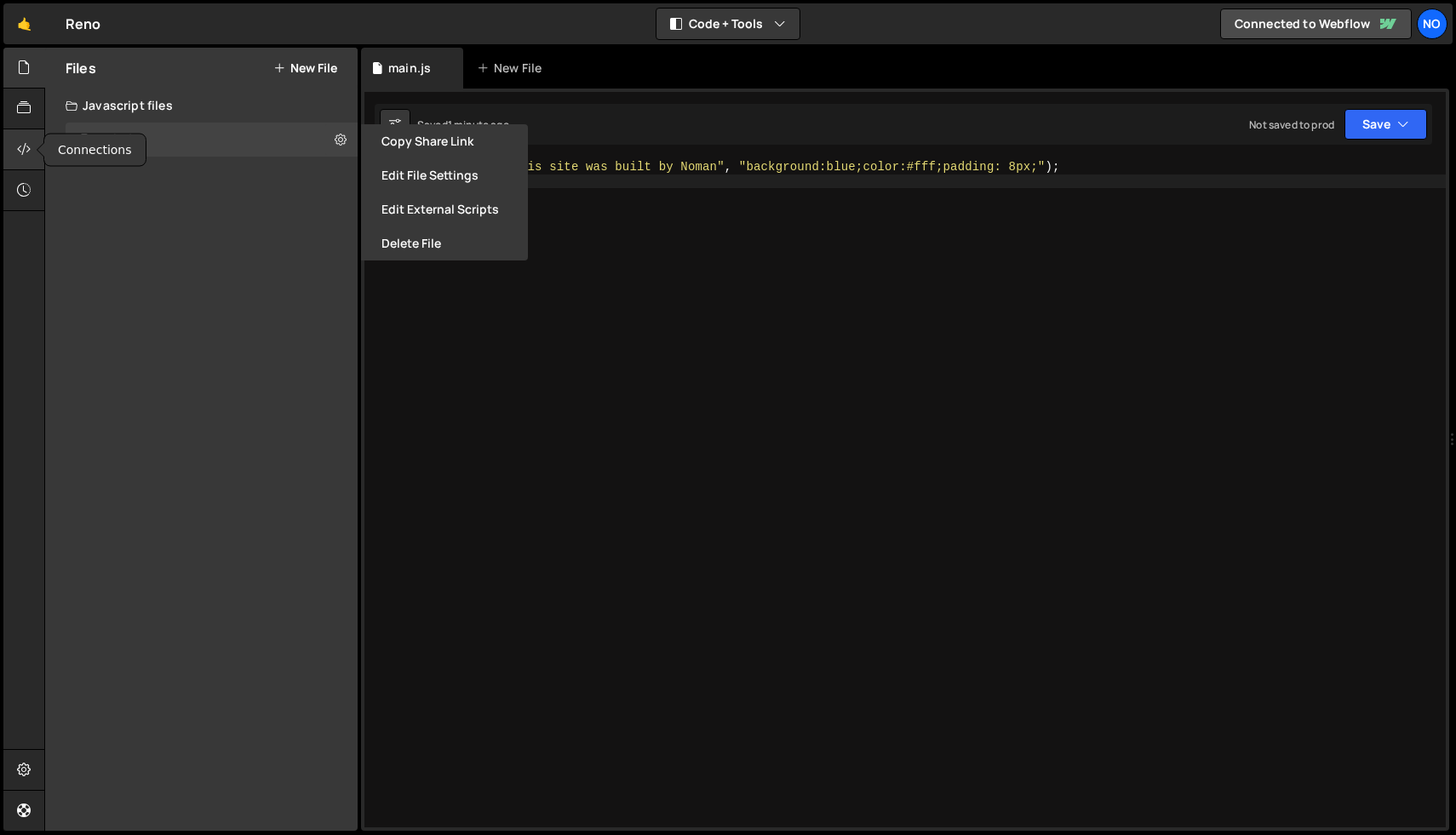
click at [22, 143] on icon at bounding box center [23, 149] width 13 height 19
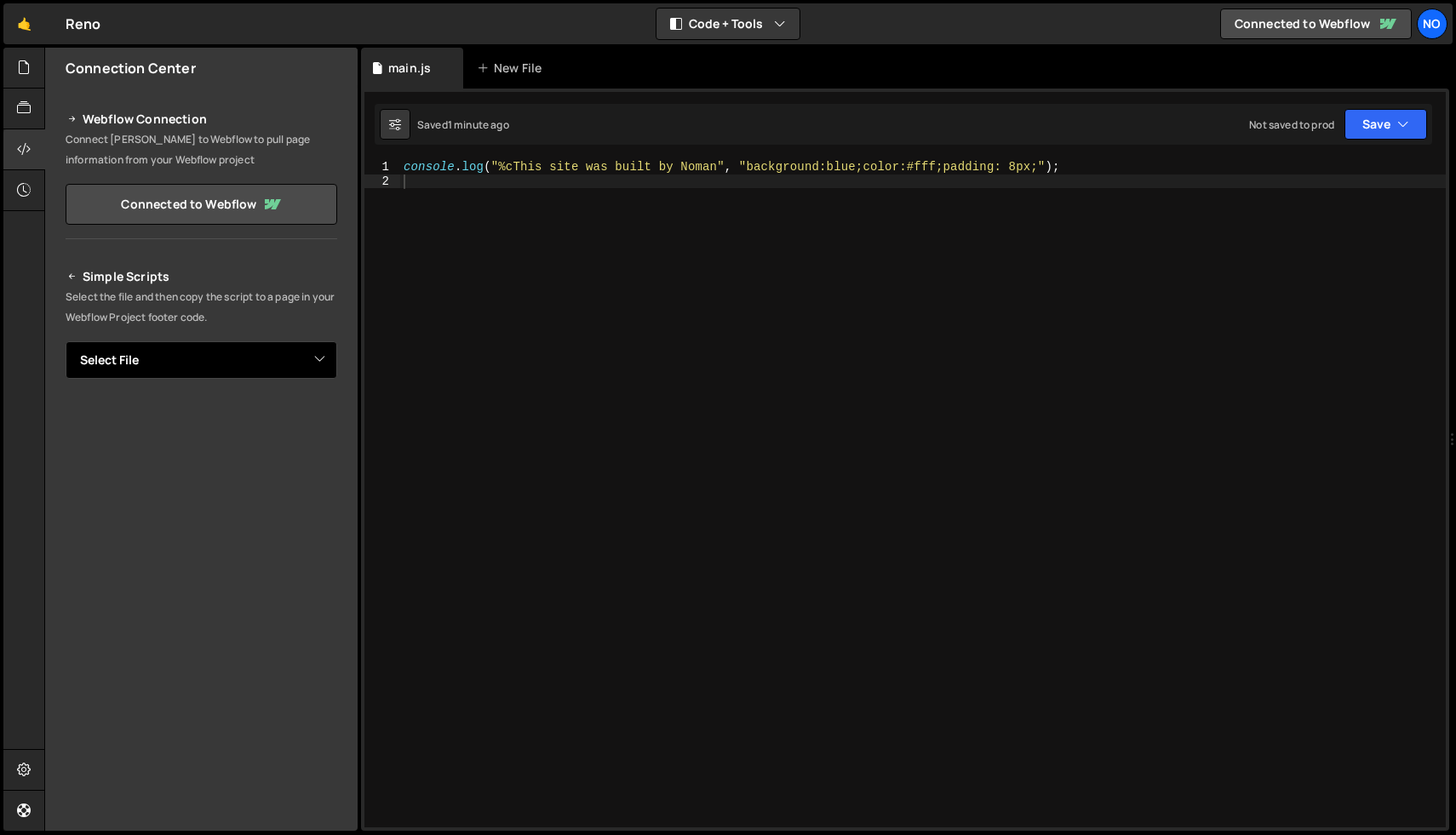
click at [174, 376] on select "Select File main.js" at bounding box center [201, 360] width 272 height 37
select select "46461"
click at [66, 341] on select "Select File main.js" at bounding box center [201, 360] width 272 height 37
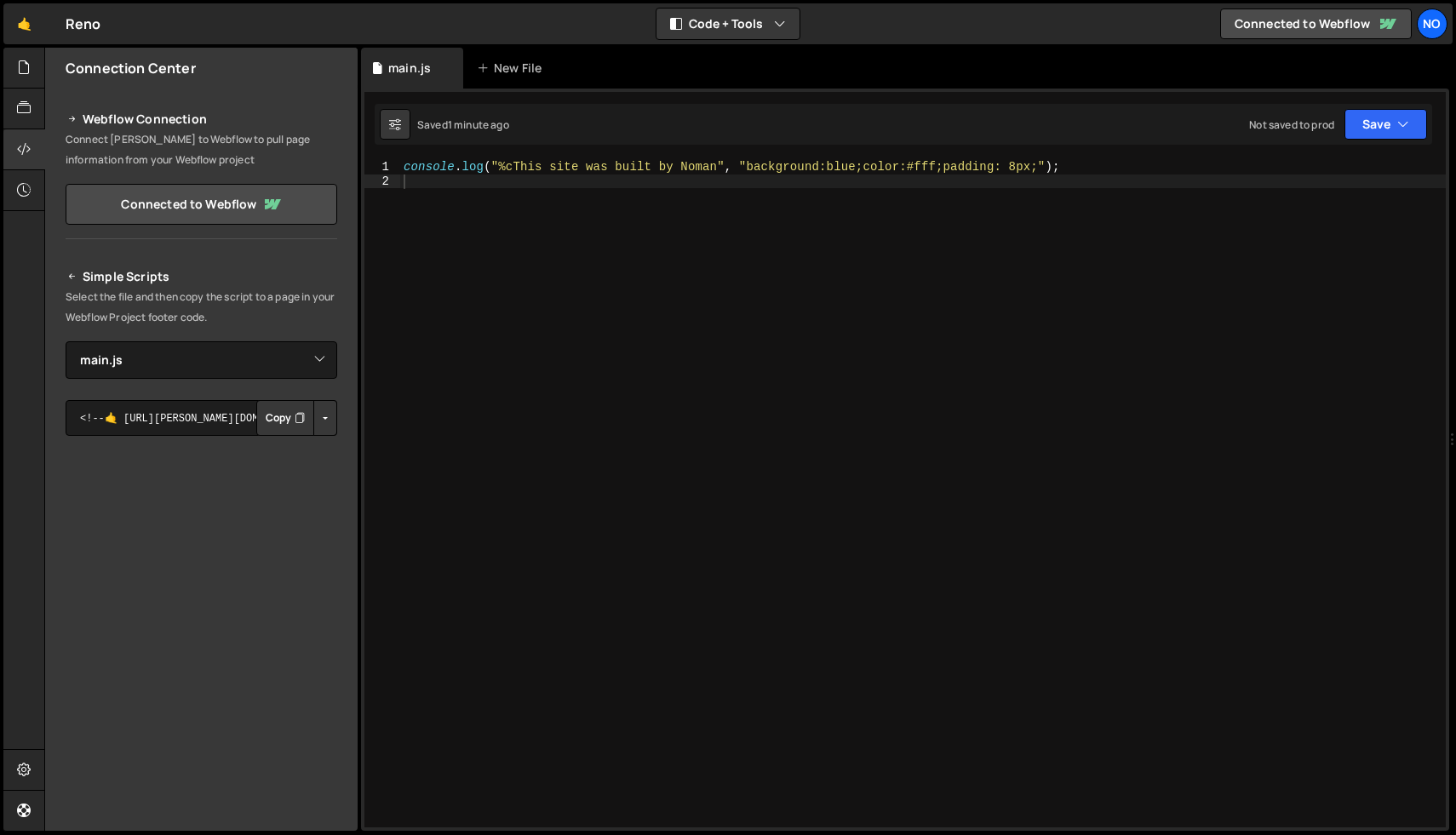
click at [287, 414] on button "Copy" at bounding box center [284, 418] width 58 height 35
click at [475, 393] on div "console . log ( "%cThis site was built by Noman" , "background:blue;color:#fff;…" at bounding box center [923, 507] width 1045 height 695
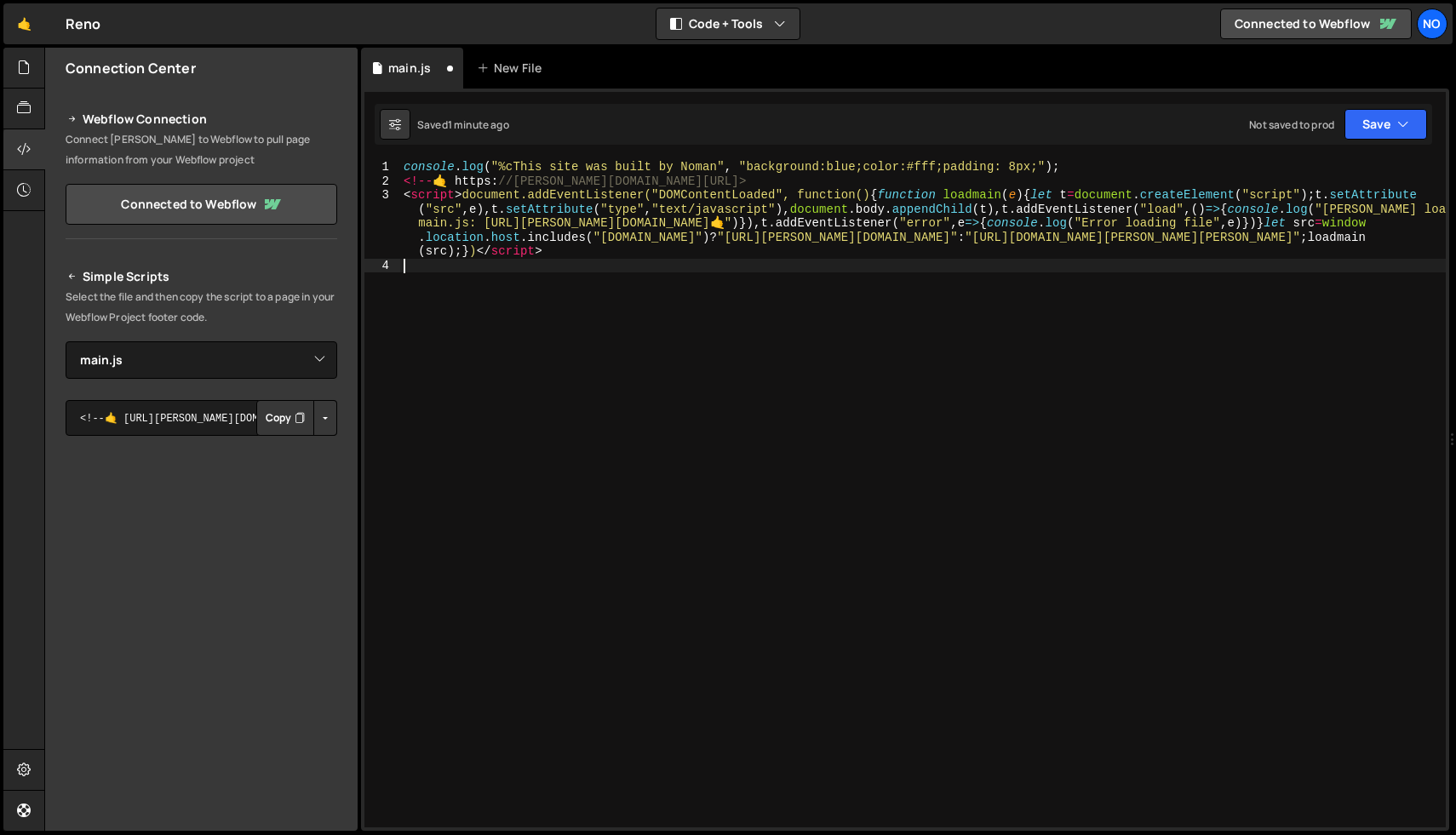
type textarea "script > document.addEventListener("DOMContentLoaded", function () {"
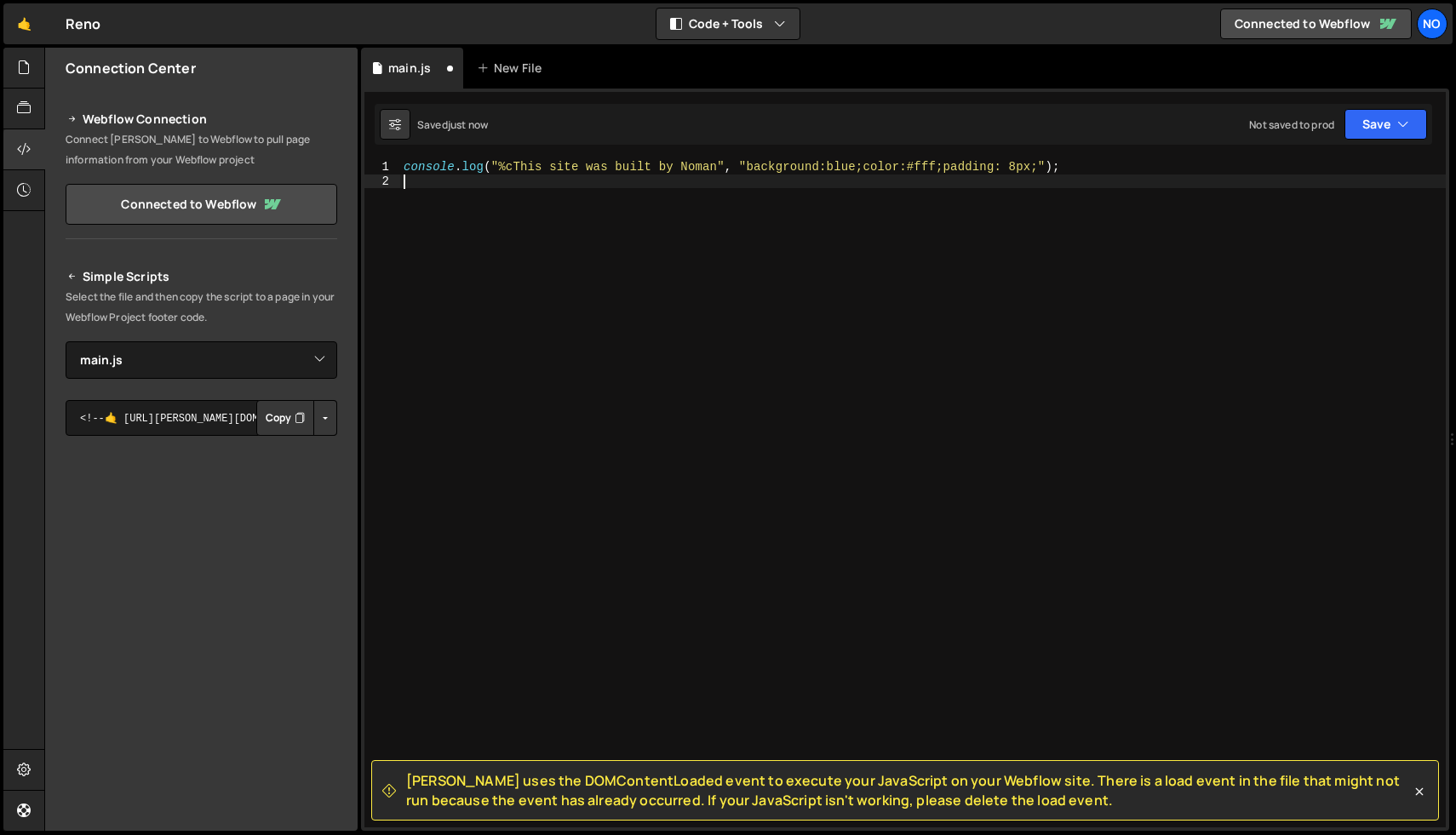
type textarea "console.log("%cThis site was built by Noman", "background:blue;color:#fff;paddi…"
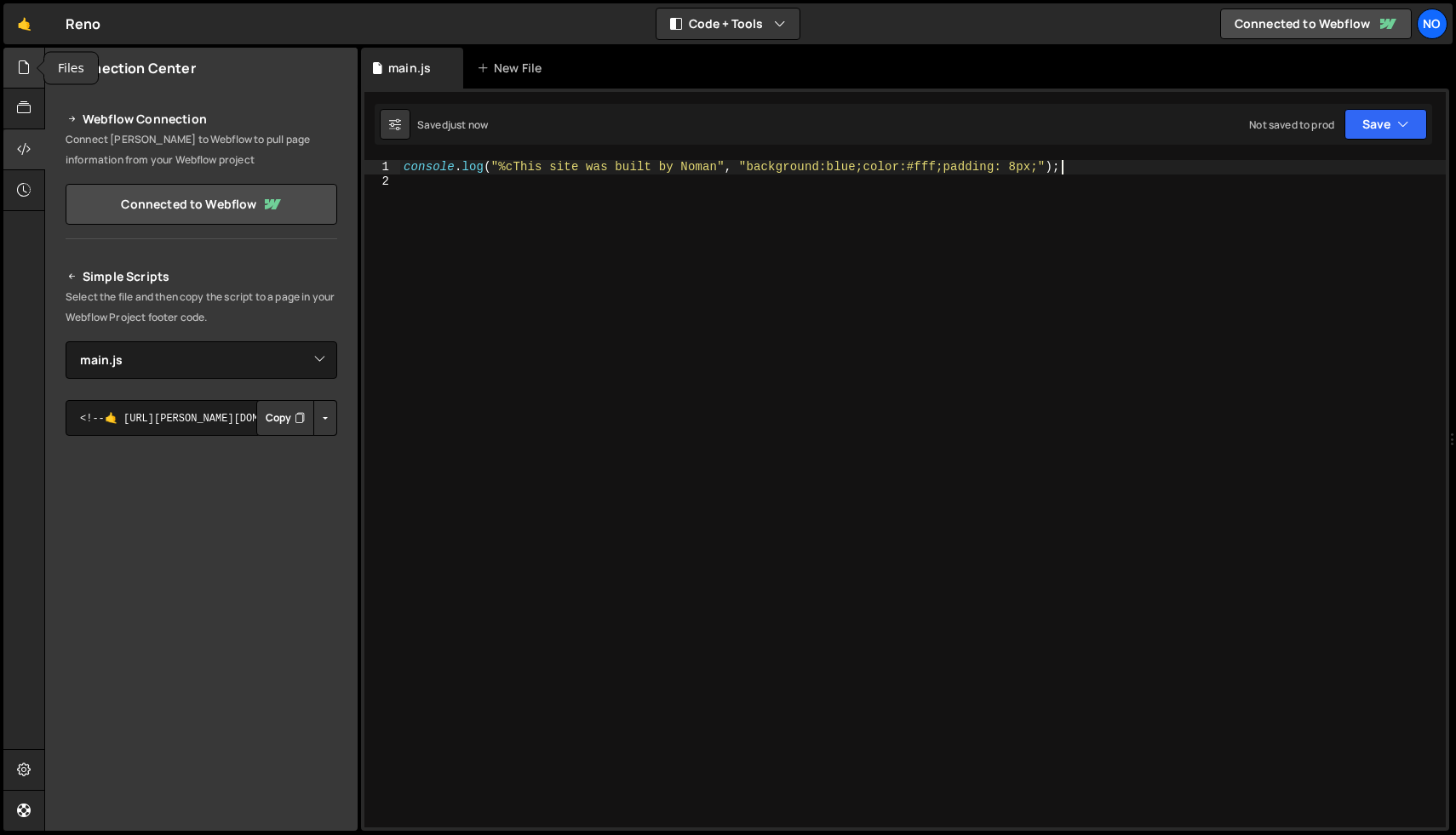
click at [13, 80] on div at bounding box center [24, 68] width 42 height 41
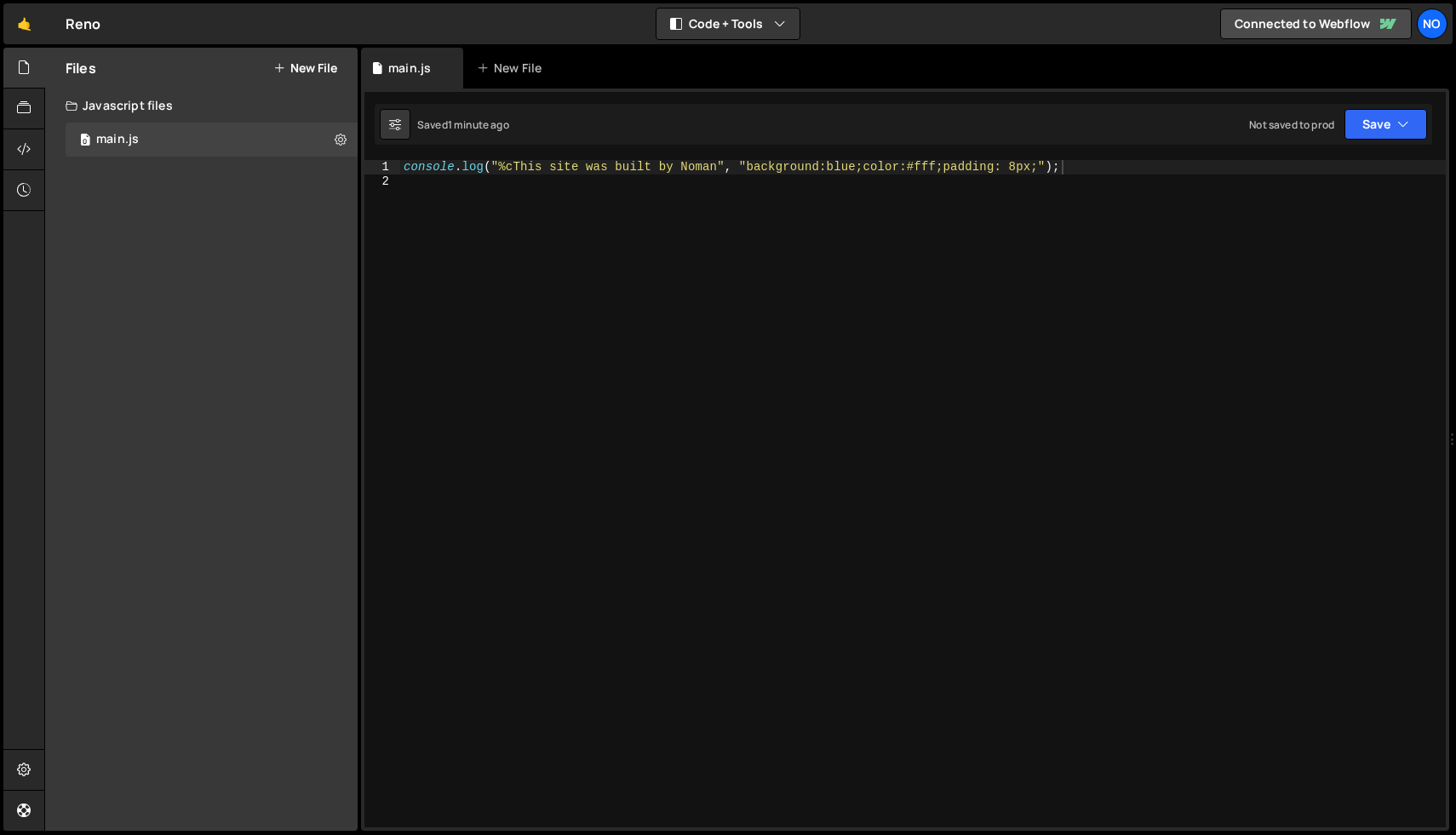
click at [713, 202] on div "console . log ( "%cThis site was built by Noman" , "background:blue;color:#fff;…" at bounding box center [923, 507] width 1045 height 695
click at [765, 179] on div "console . log ( "%cThis site was built by Noman" , "background:blue;color:#fff;…" at bounding box center [923, 507] width 1045 height 695
type textarea "console.log("%cThis site was built by Noman", "background:blue;color:#fff;paddi…"
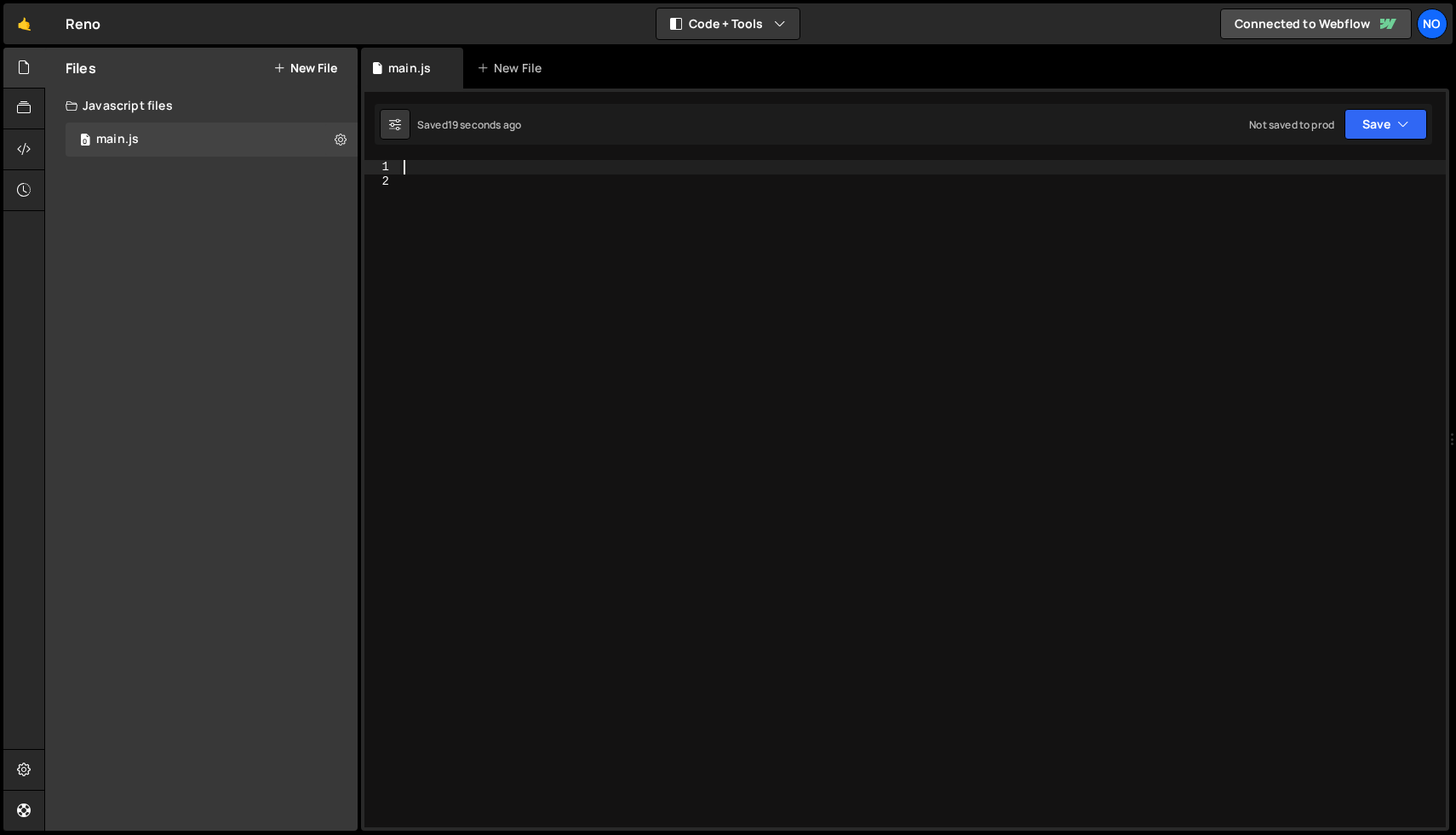
paste textarea "});"
type textarea "});"
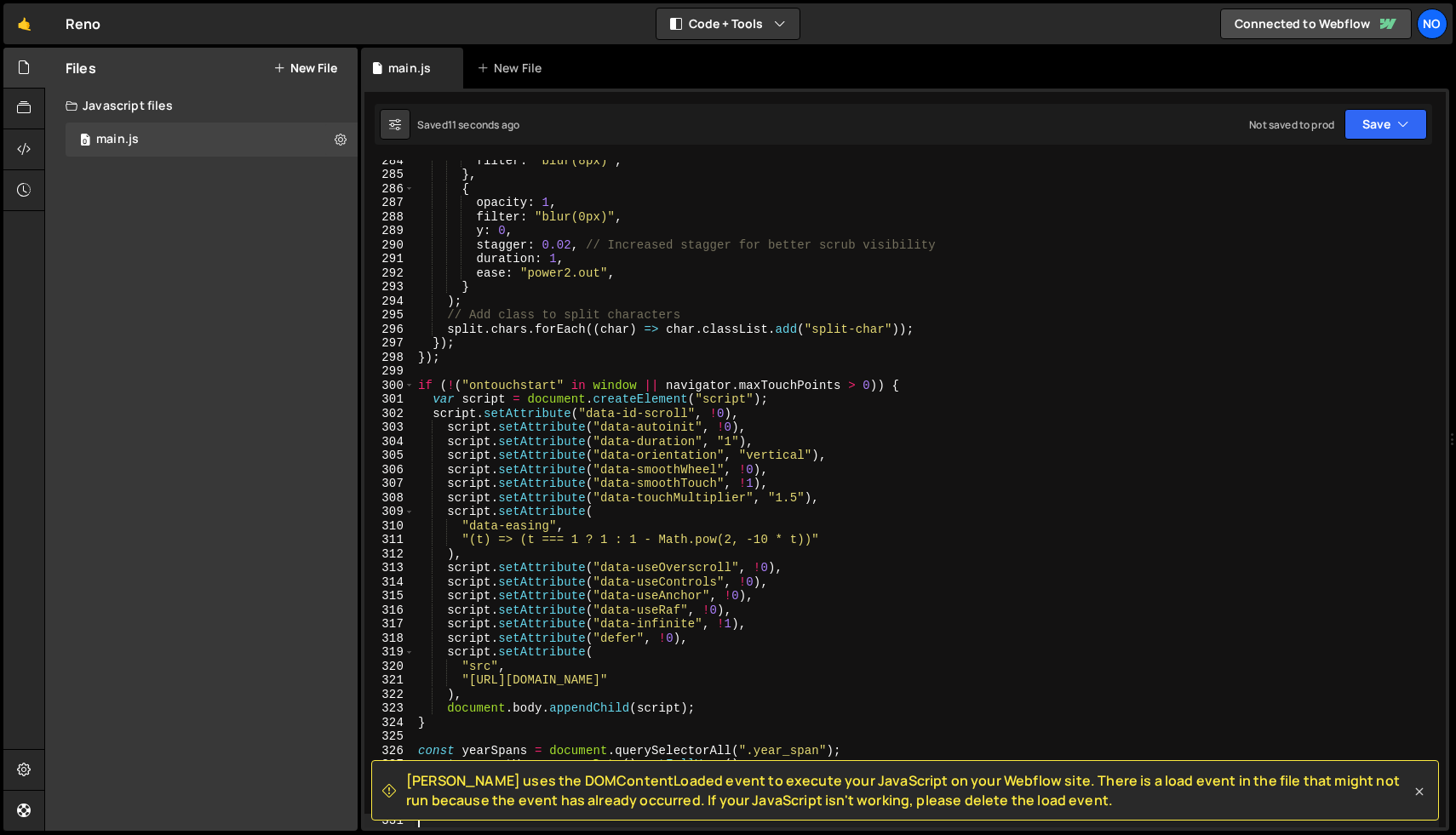
click at [1425, 793] on icon at bounding box center [1419, 791] width 17 height 17
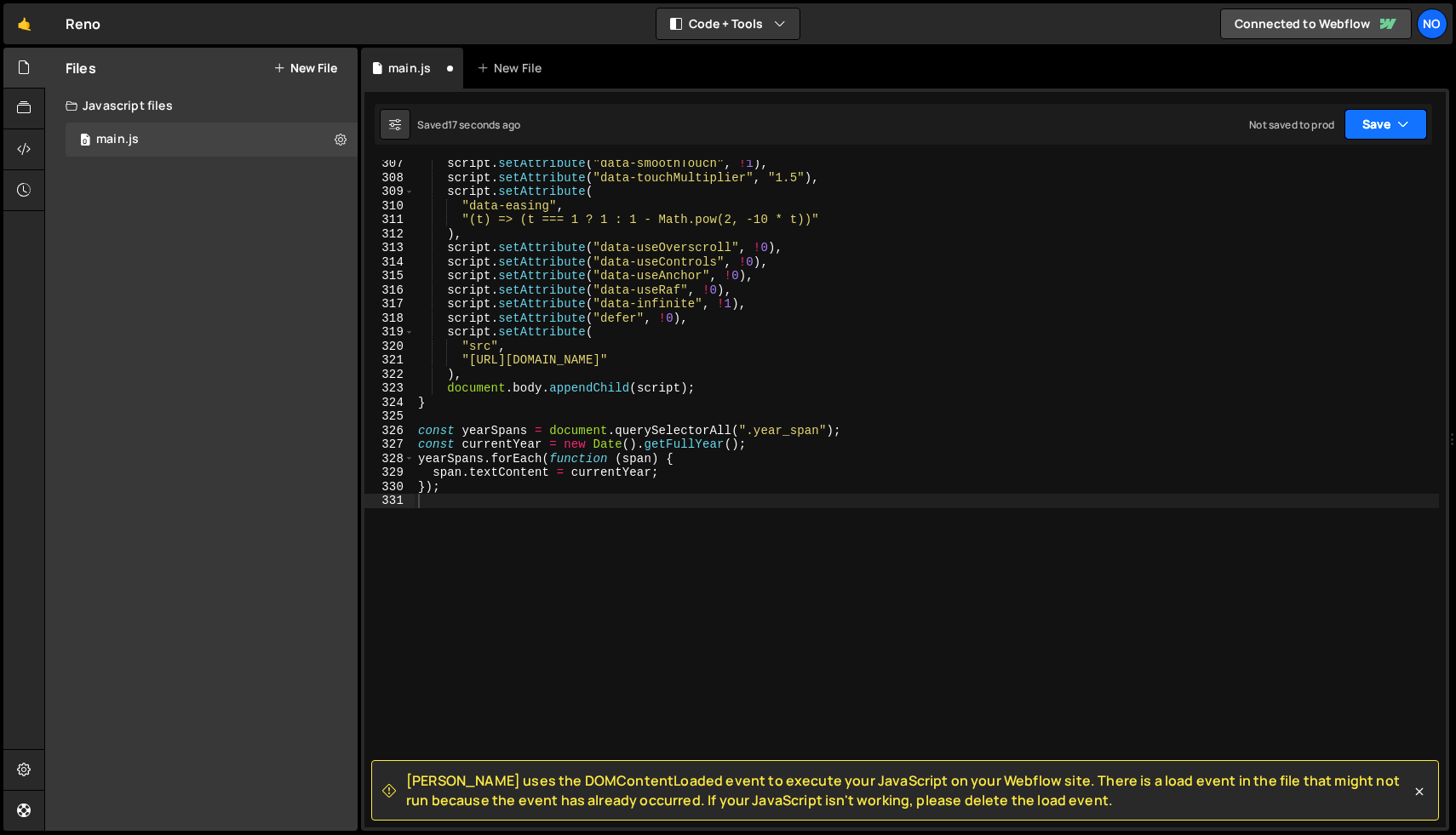
scroll to position [4301, 0]
click at [1399, 120] on icon "button" at bounding box center [1402, 124] width 12 height 17
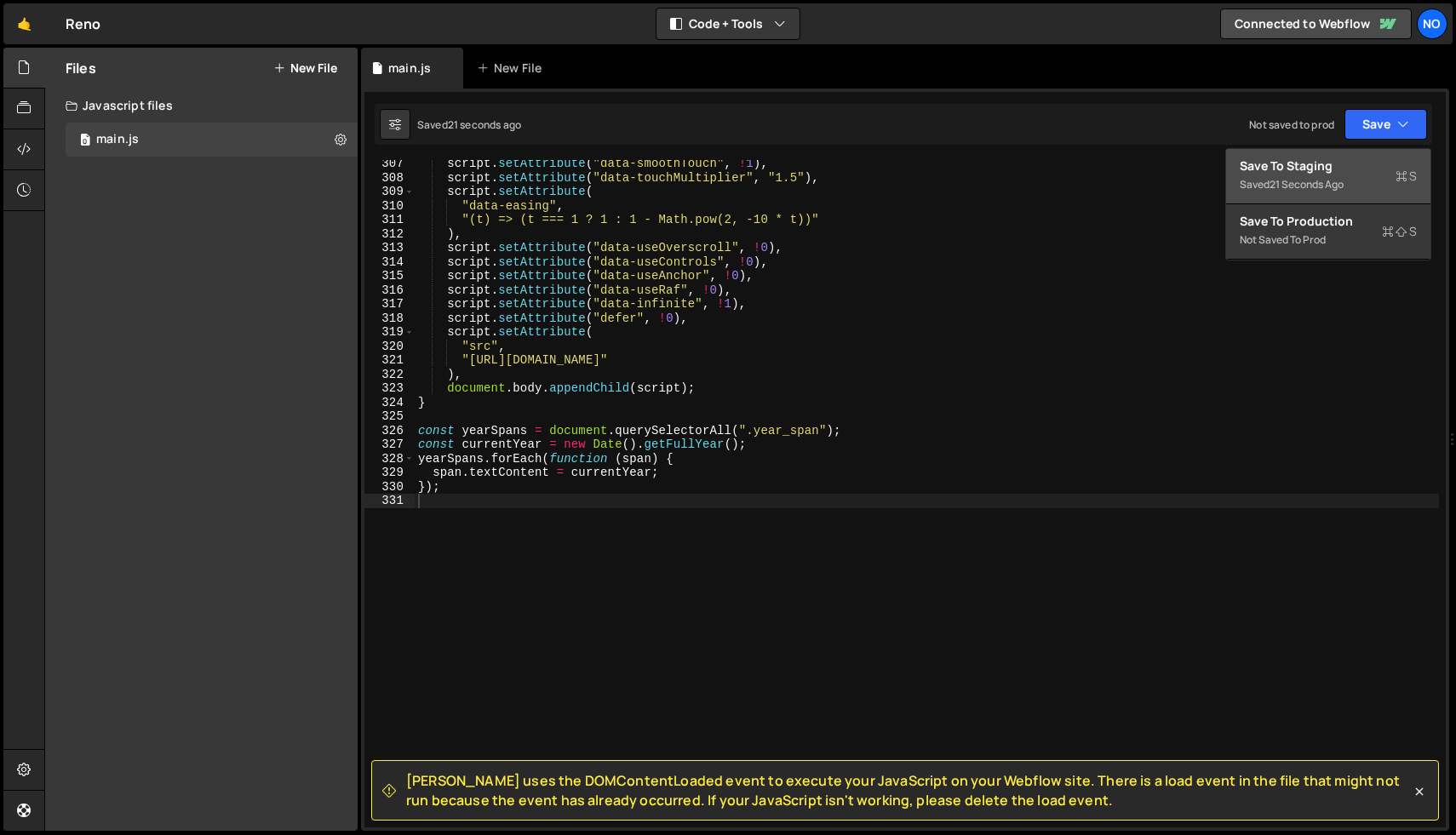
click at [1386, 191] on div "Saved 21 seconds ago" at bounding box center [1328, 184] width 177 height 20
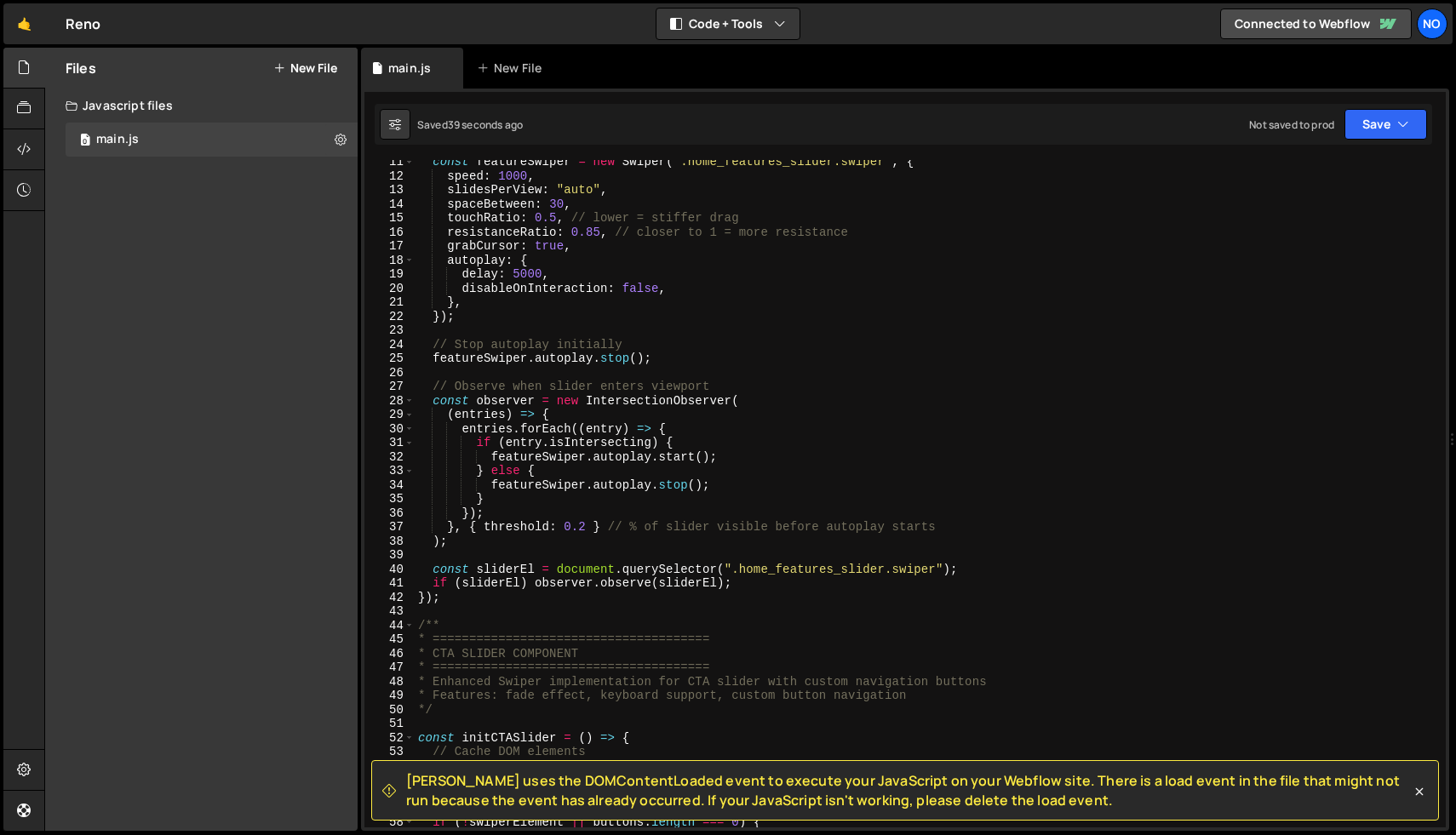
scroll to position [0, 0]
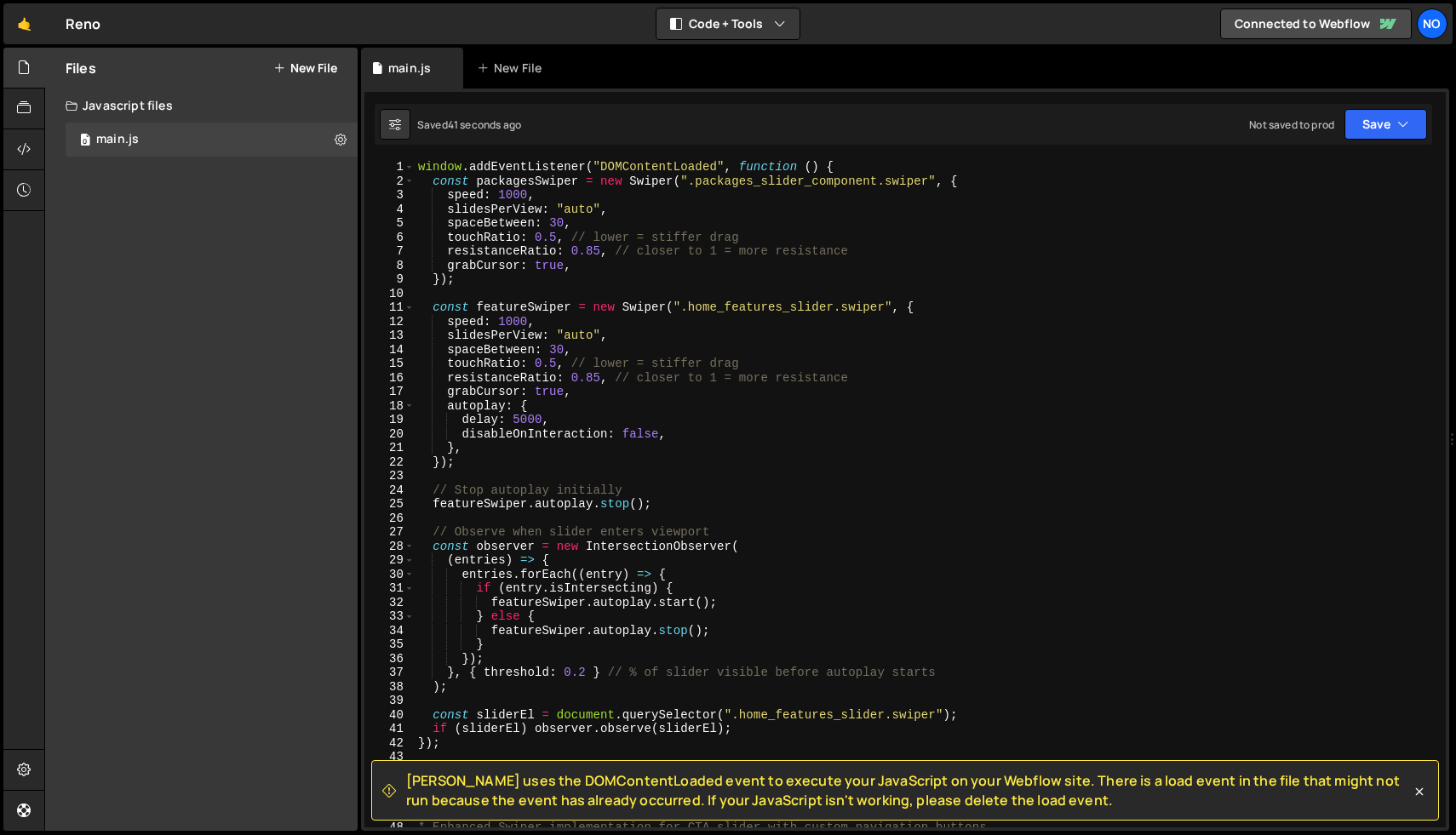
type textarea "window.addEventListener("DOMContentLoaded", function () {"
click at [872, 166] on div "window . addEventListener ( "DOMContentLoaded" , function ( ) { const packagesS…" at bounding box center [926, 507] width 1024 height 695
type textarea "const packagesSwiper = new Swiper(".packages_slider_component.swiper", {"
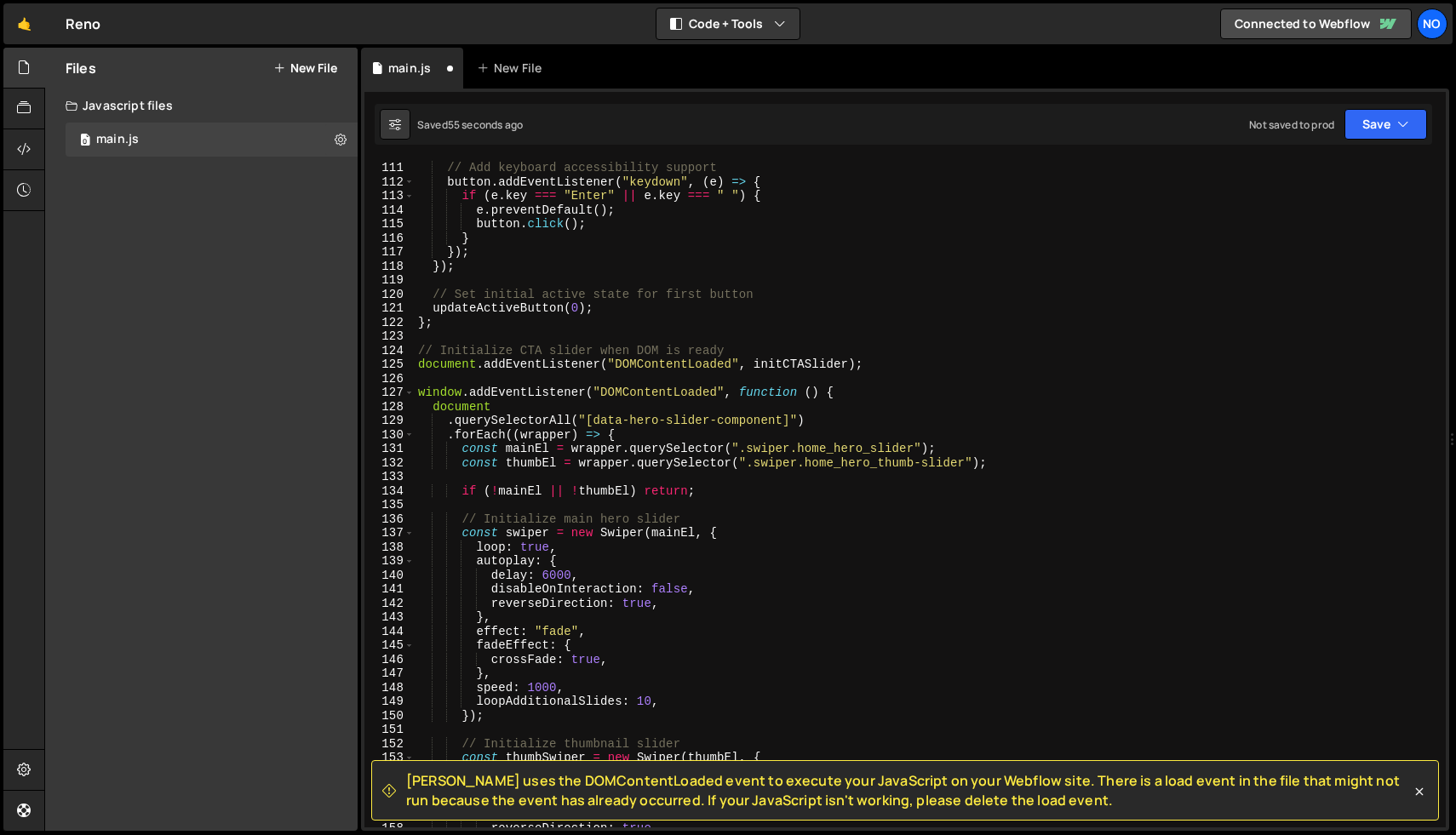
scroll to position [1532, 0]
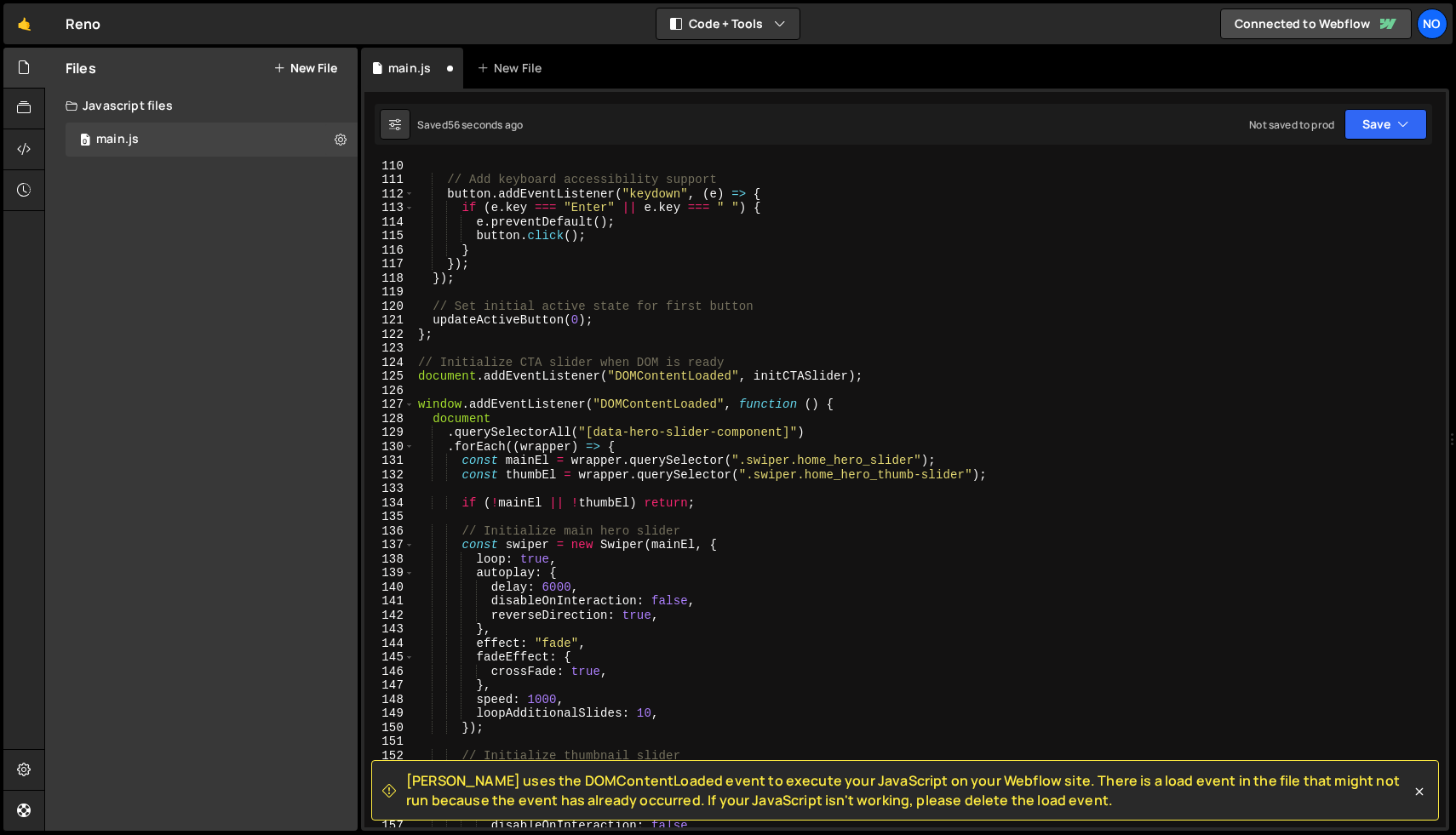
click at [889, 352] on div "// Add keyboard accessibility support button . addEventListener ( "keydown" , (…" at bounding box center [926, 506] width 1024 height 695
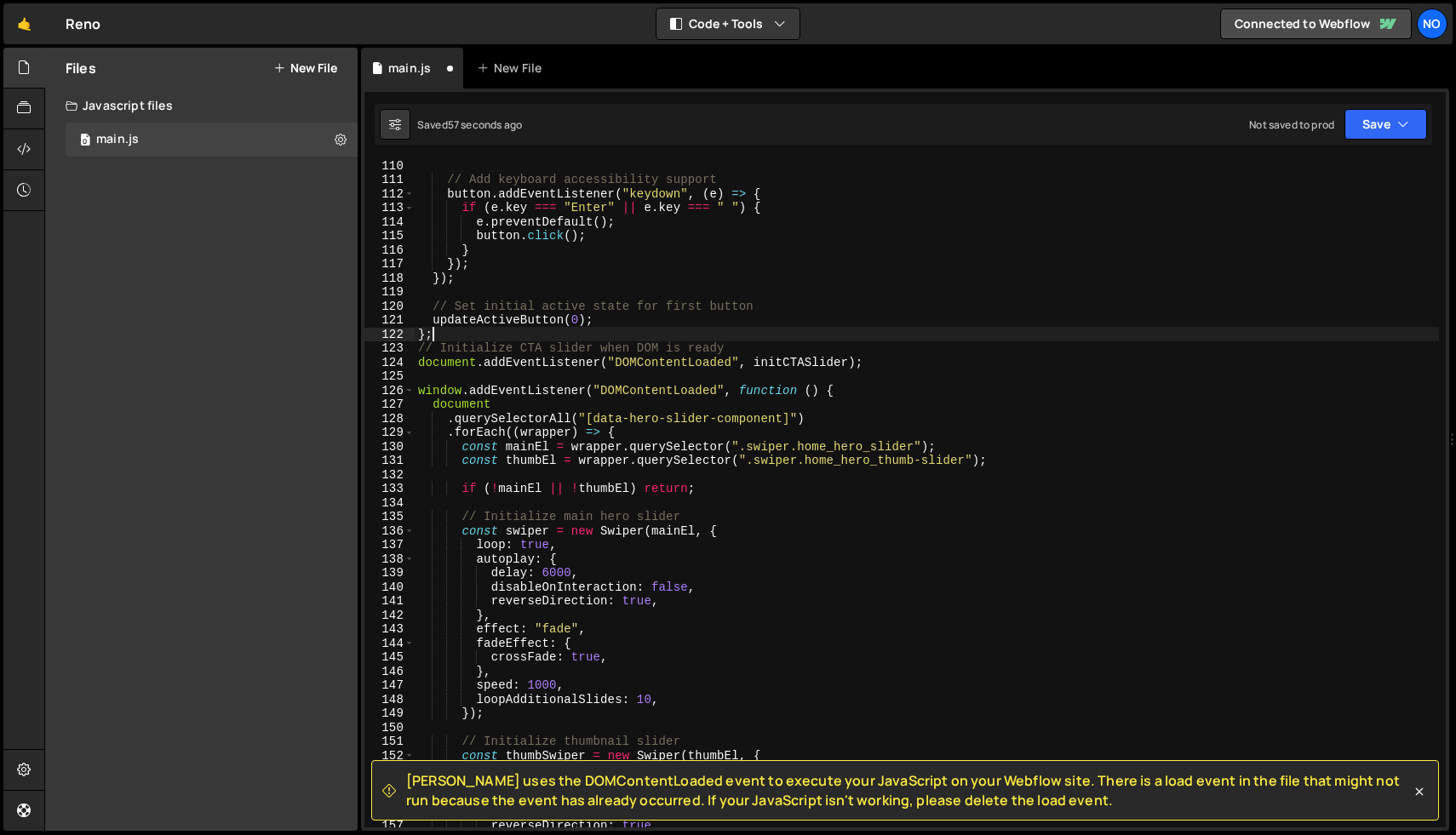
type textarea "}"
type textarea "updateActiveButton(0);"
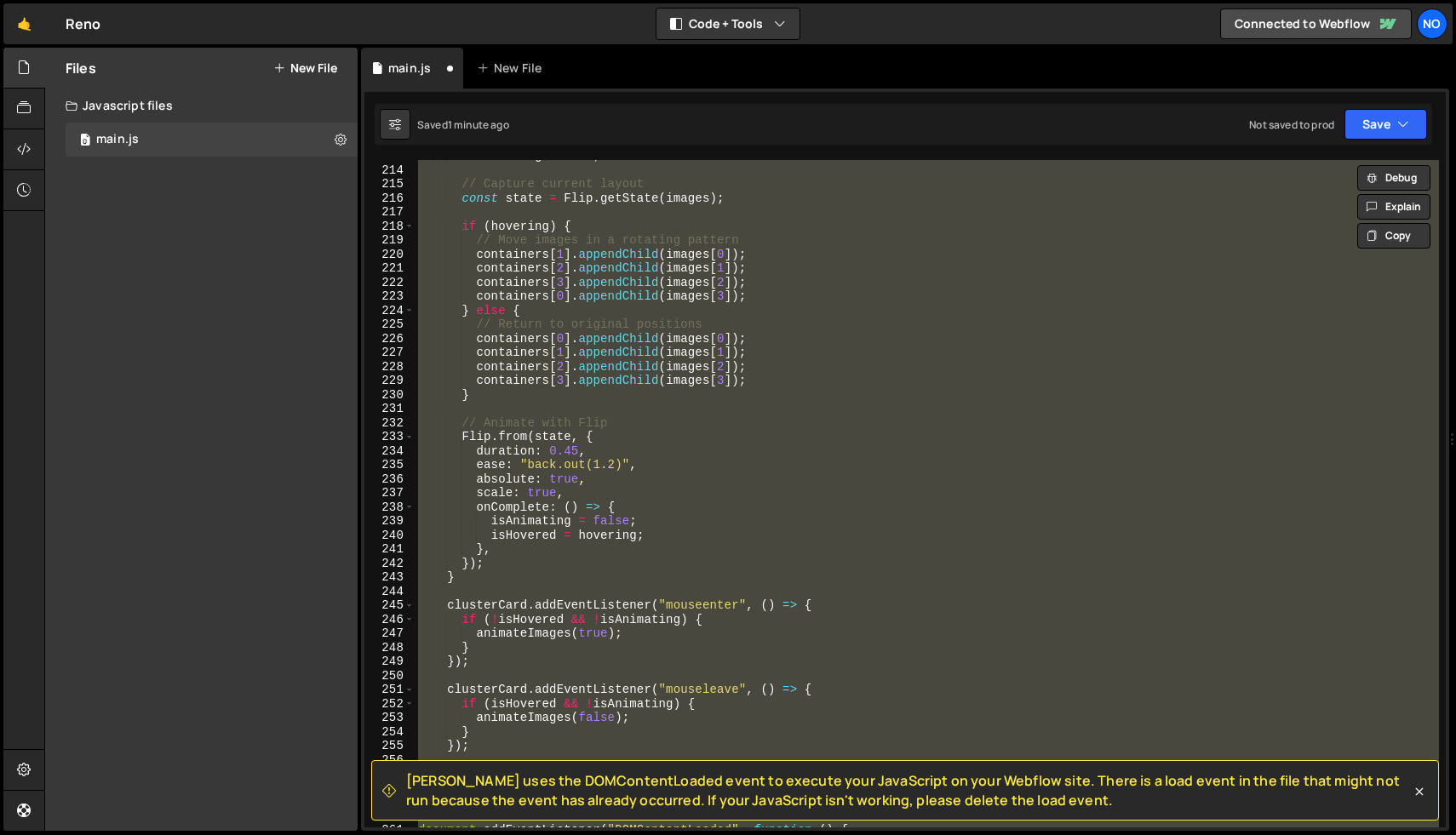
scroll to position [2988, 0]
type textarea "});"
click at [980, 414] on div "isAnimating = true ; // Capture current layout const state = Flip . getState ( …" at bounding box center [926, 496] width 1024 height 695
